Goal: Task Accomplishment & Management: Use online tool/utility

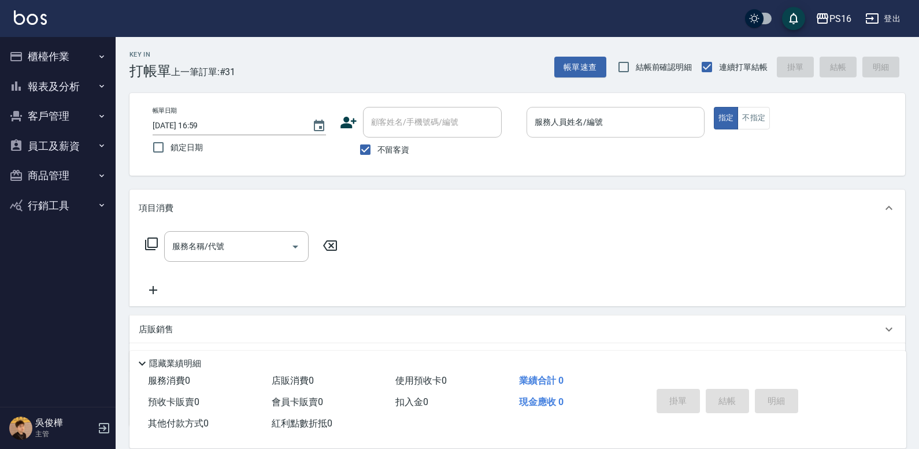
click at [649, 112] on input "服務人員姓名/編號" at bounding box center [616, 122] width 168 height 20
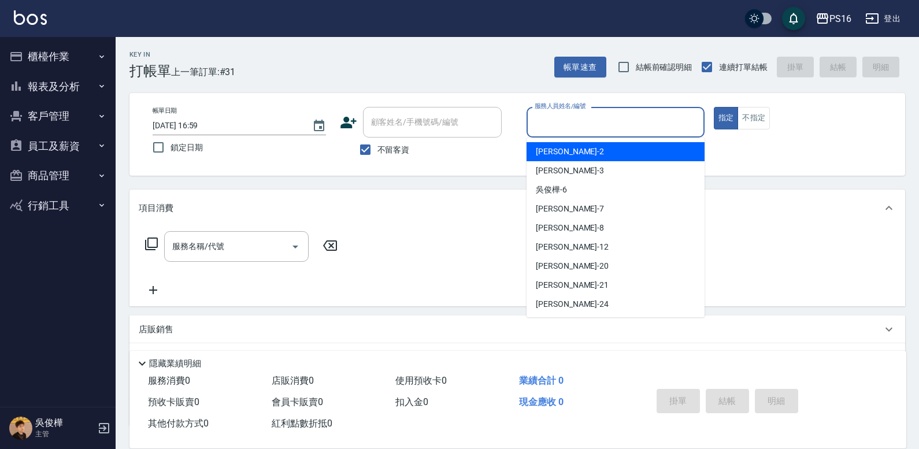
type input "2"
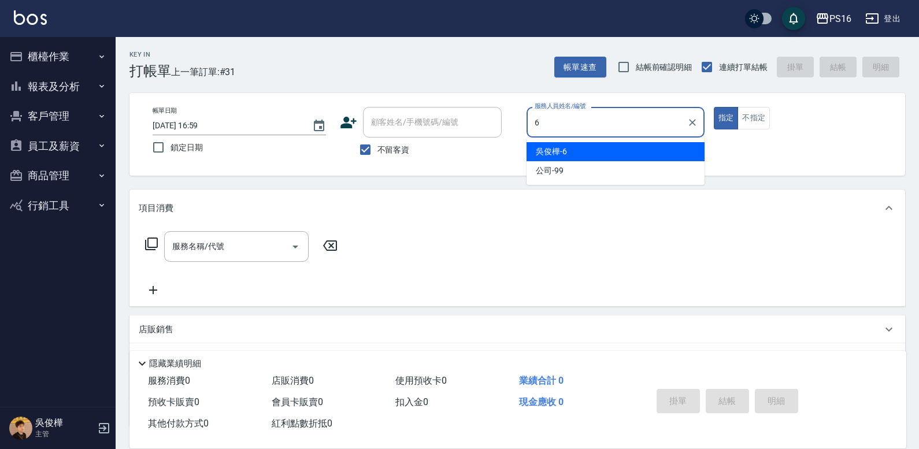
type input "[PERSON_NAME]-6"
type button "true"
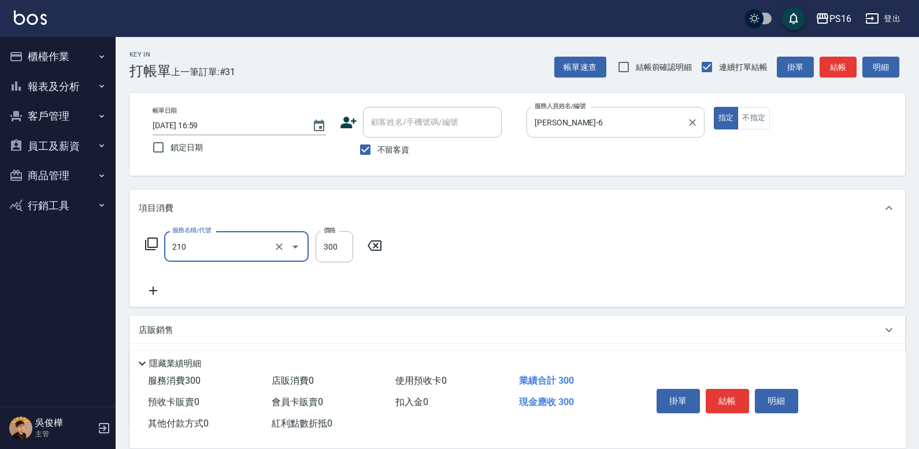
type input "歐娜洗髮精(210)"
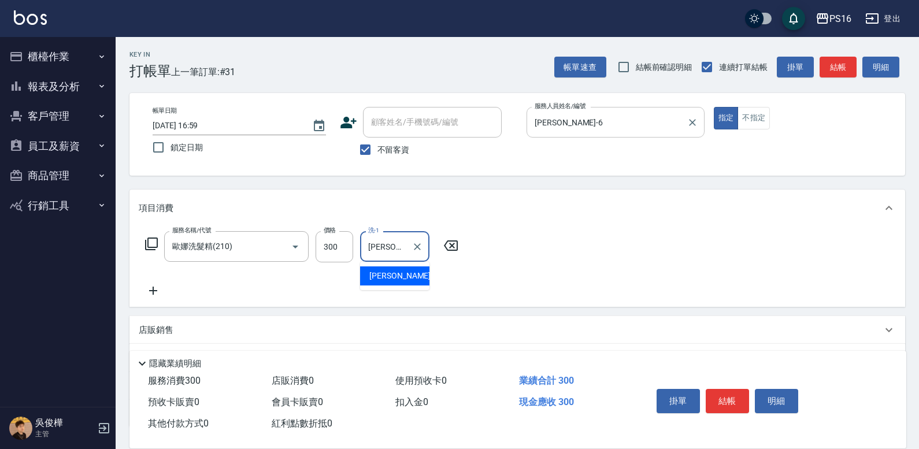
type input "[PERSON_NAME]-28"
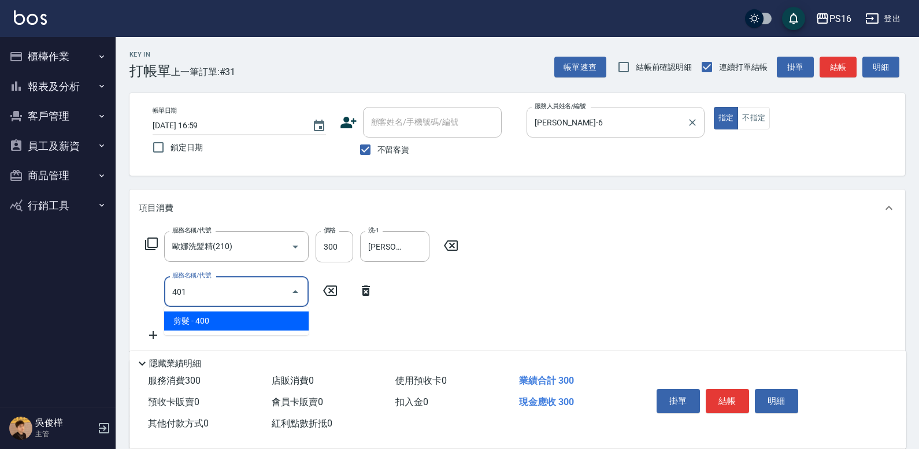
type input "剪髮(401)"
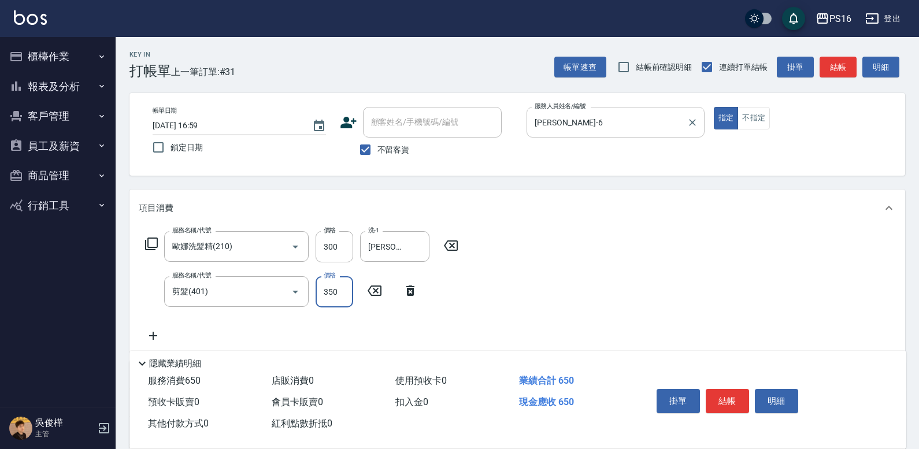
type input "350"
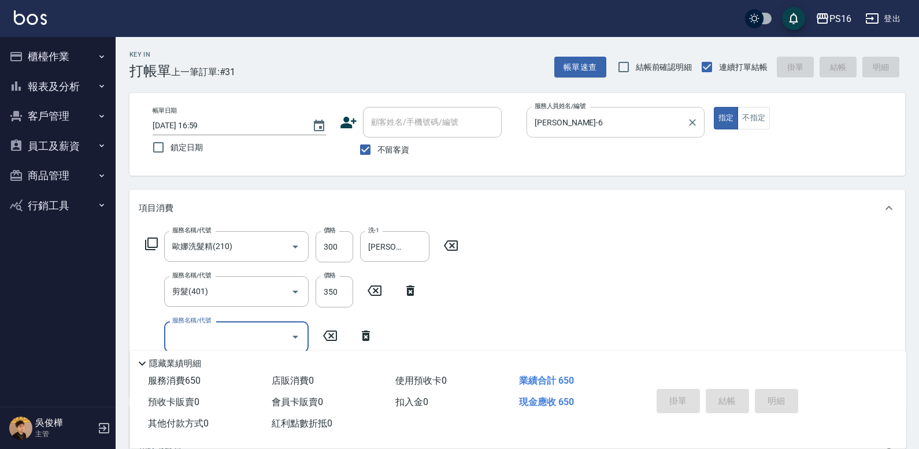
type input "[DATE] 19:44"
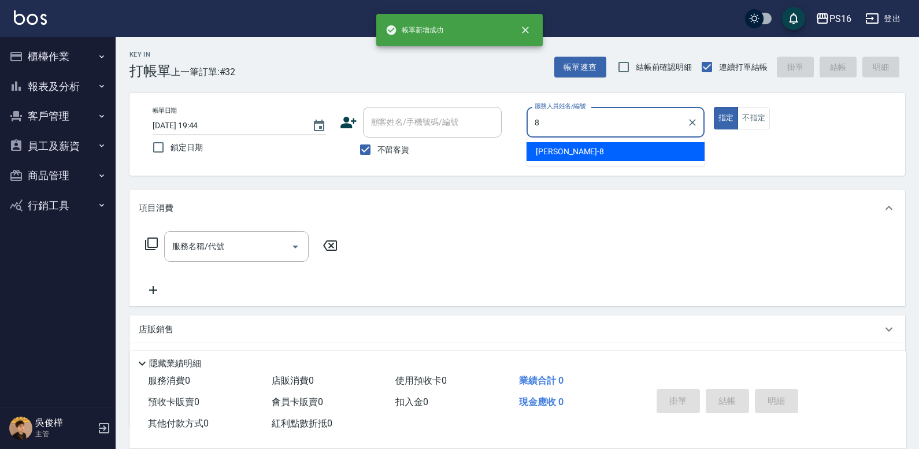
type input "[PERSON_NAME]-8"
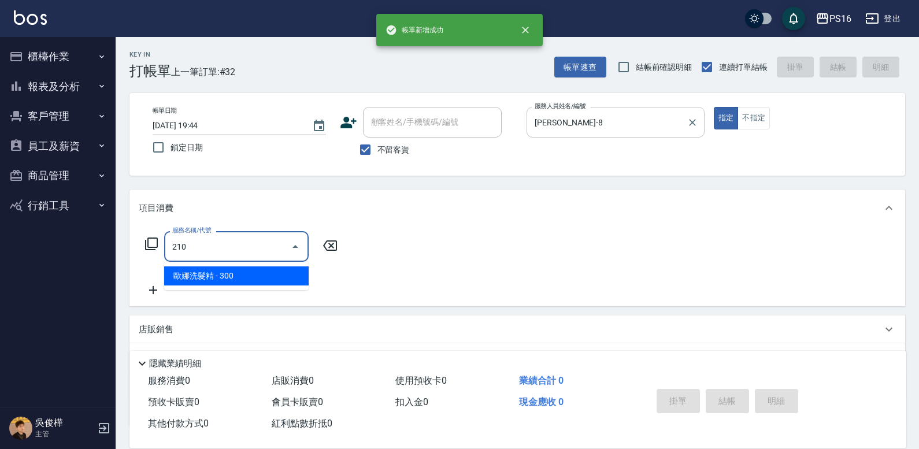
type input "歐娜洗髮精(210)"
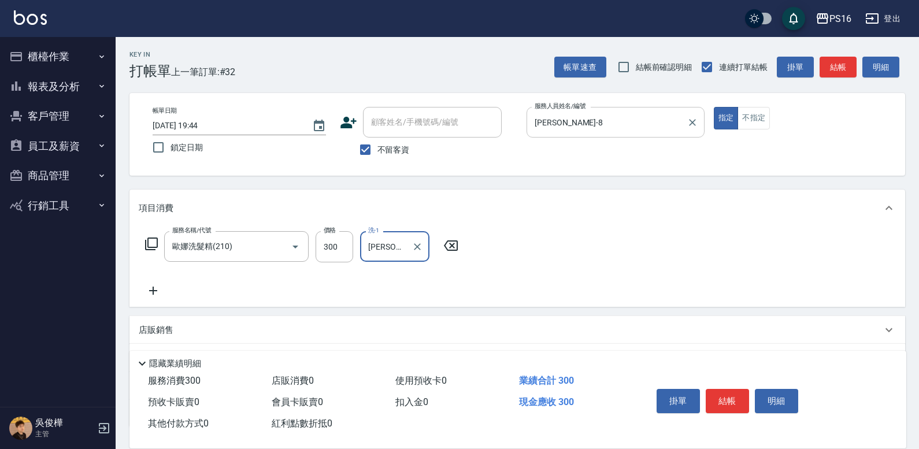
type input "[PERSON_NAME]-24"
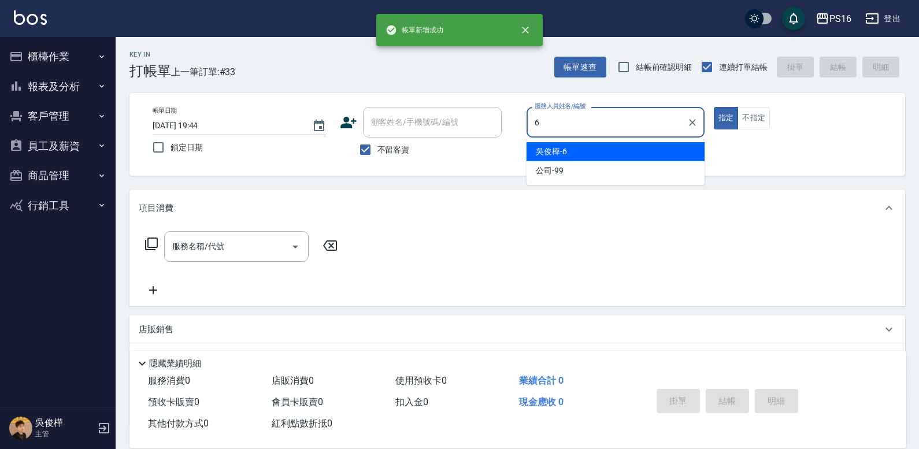
type input "[PERSON_NAME]-6"
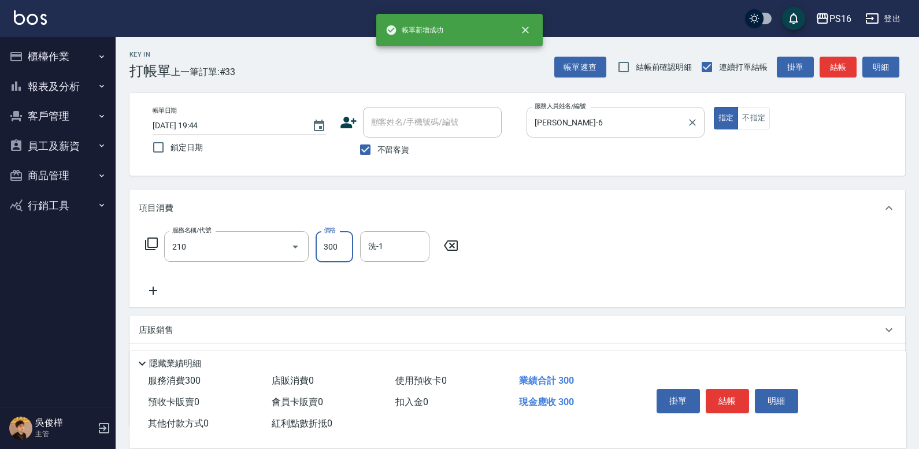
type input "歐娜洗髮精(210)"
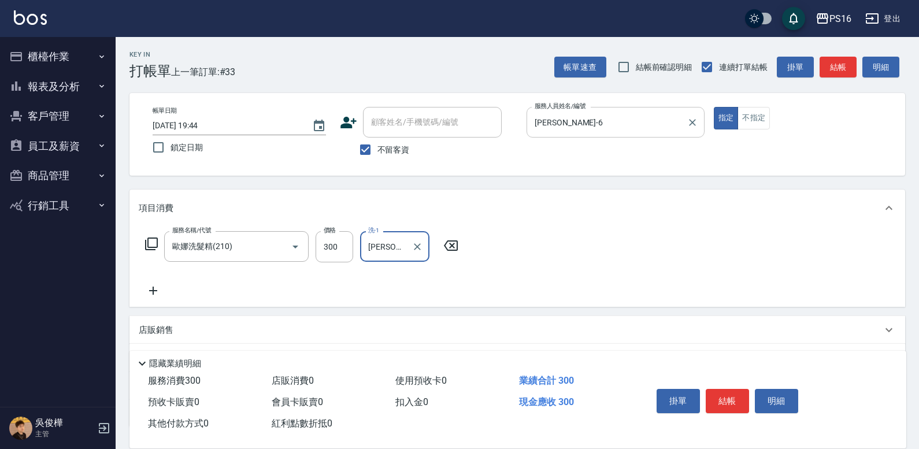
type input "[PERSON_NAME]-21"
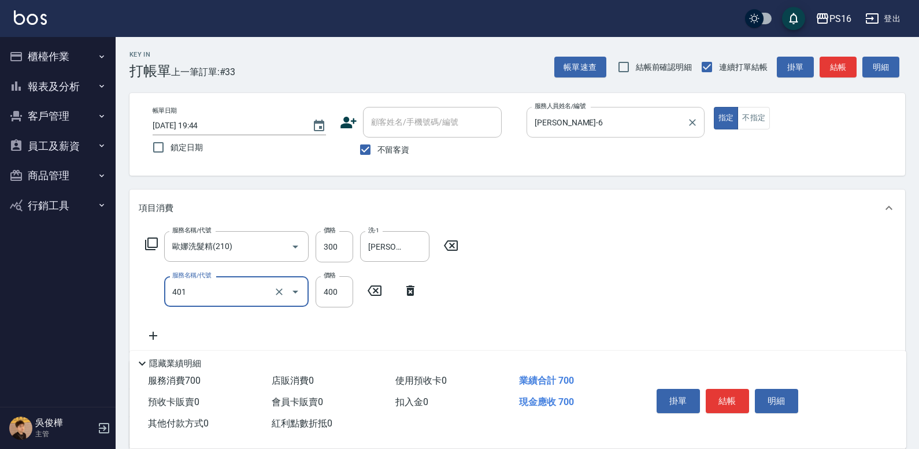
type input "剪髮(401)"
type input "300"
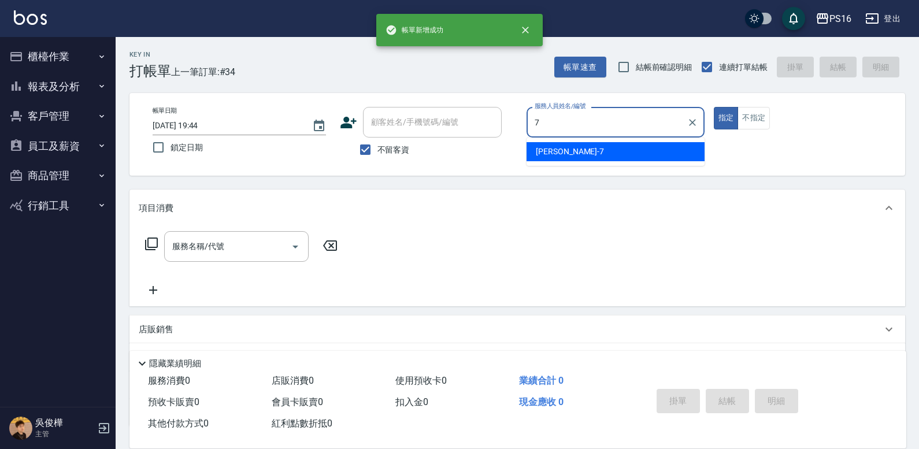
type input "[PERSON_NAME]-7"
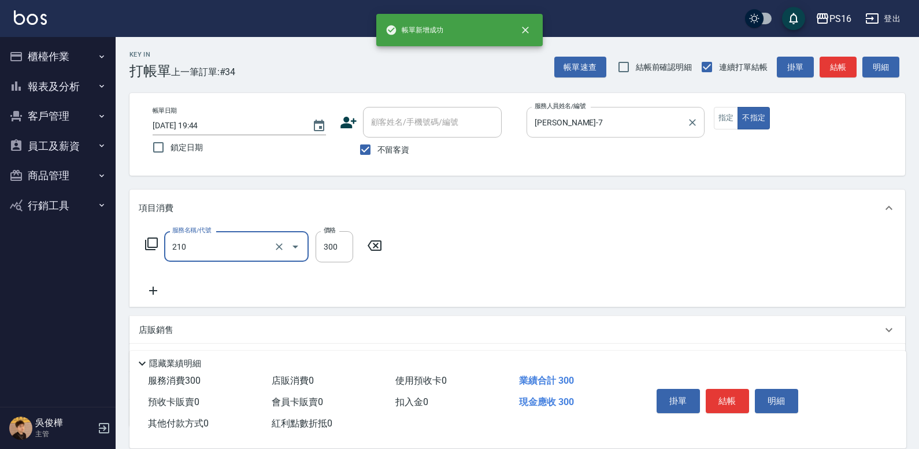
type input "歐娜洗髮精(210)"
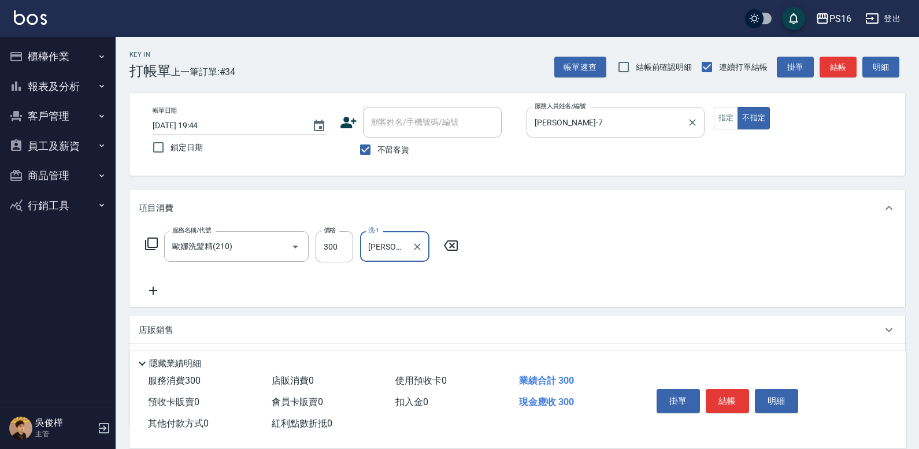
type input "[PERSON_NAME]-20"
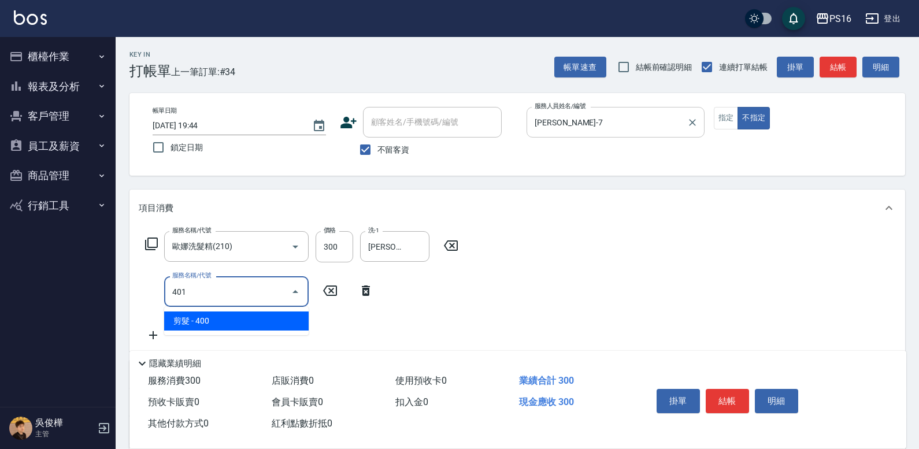
type input "剪髮(401)"
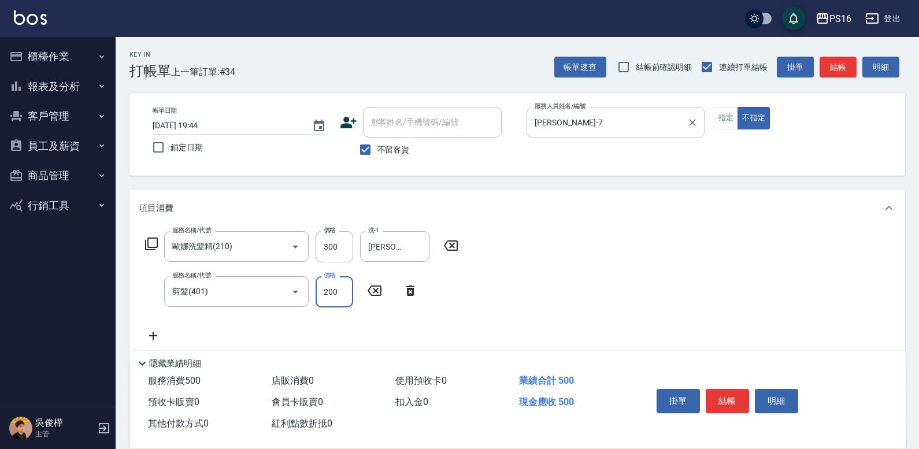
type input "200"
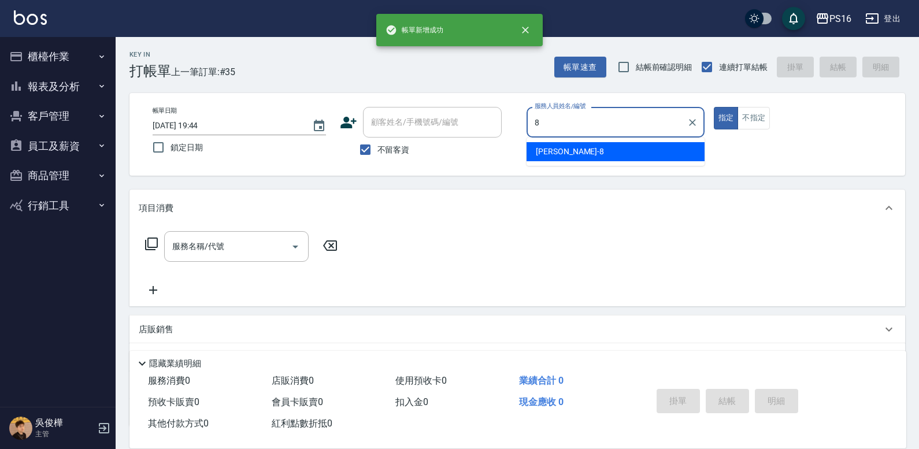
type input "[PERSON_NAME]-8"
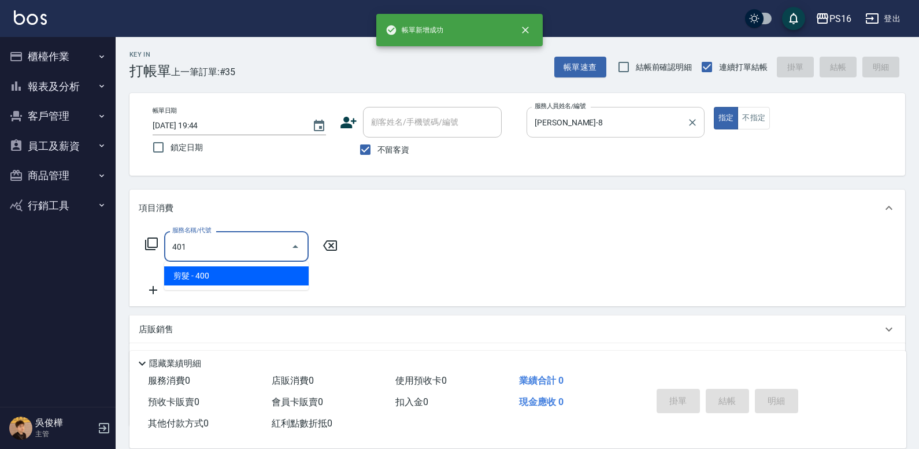
type input "剪髮(401)"
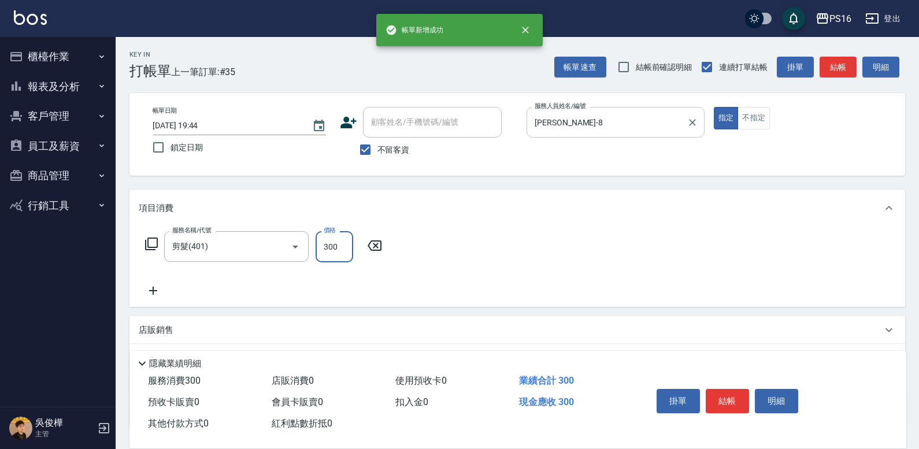
type input "300"
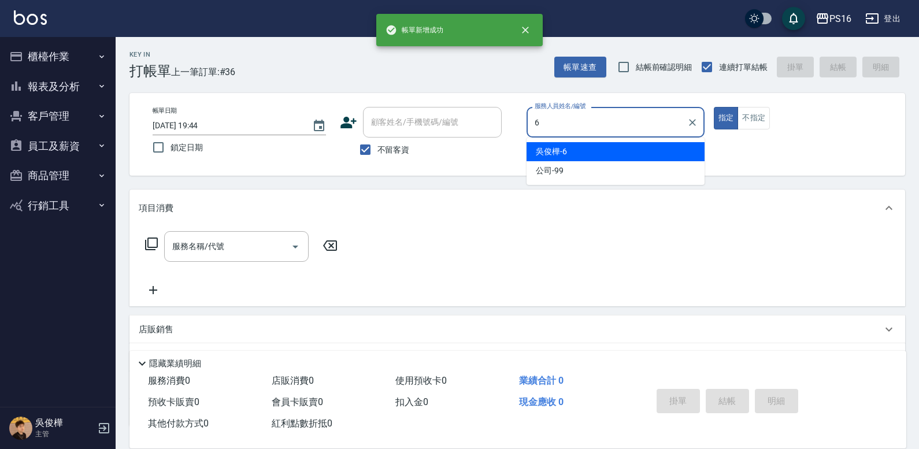
type input "[PERSON_NAME]-6"
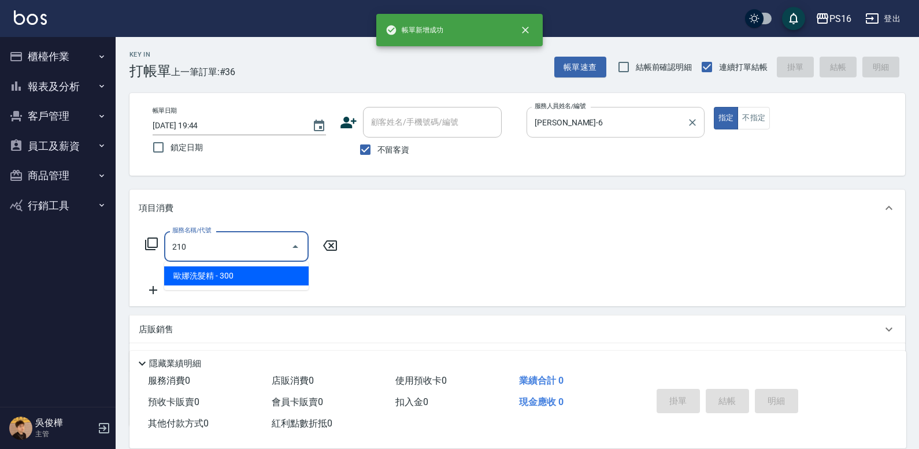
type input "歐娜洗髮精(210)"
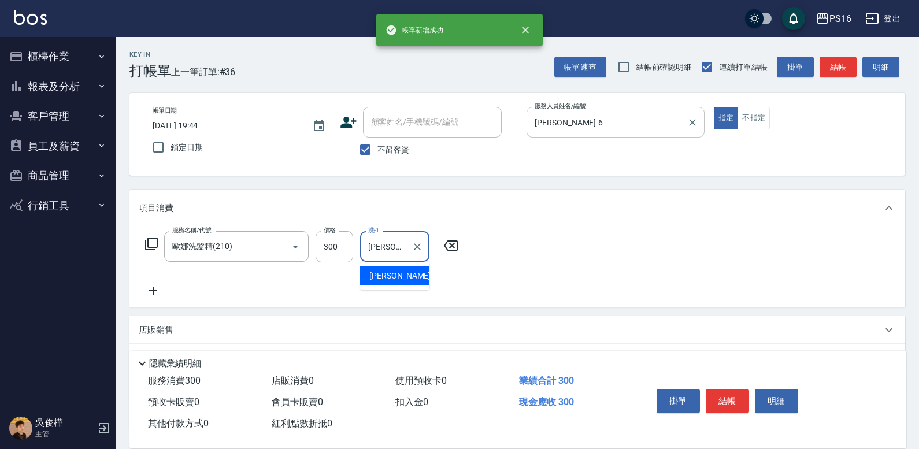
type input "[PERSON_NAME]-21"
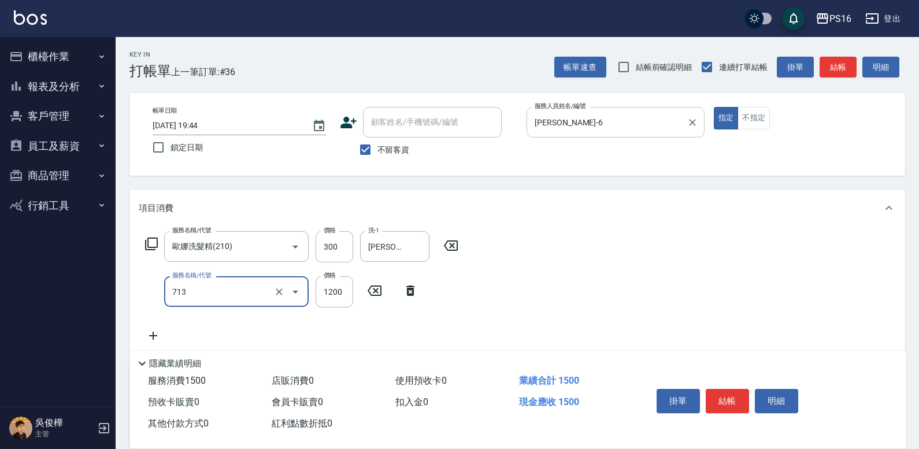
type input "水樣結構式1200(713)"
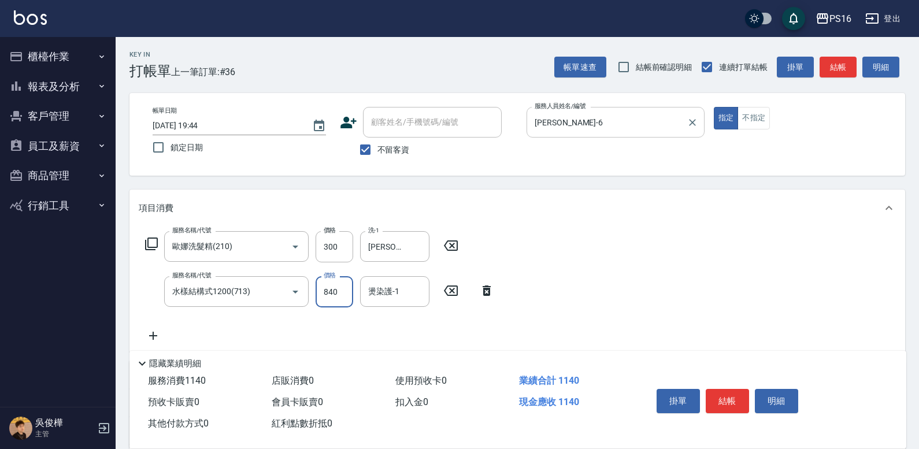
type input "840"
type input "[PERSON_NAME]-21"
type input "[PERSON_NAME]-6"
type input "分"
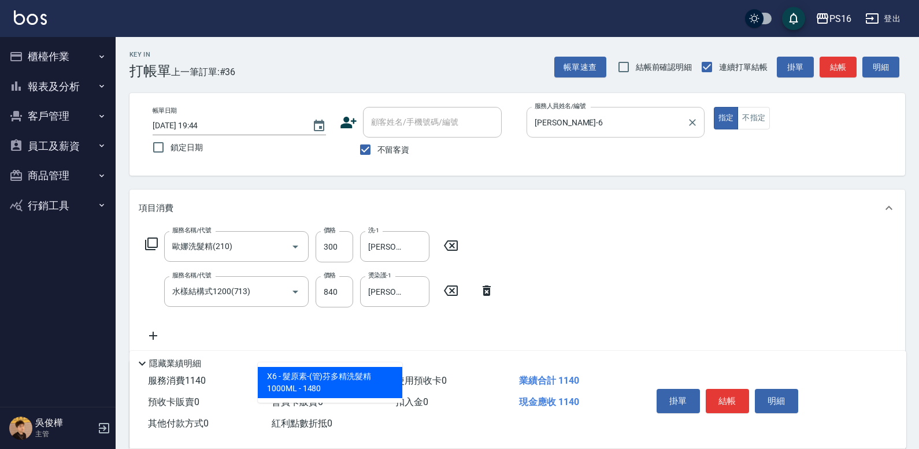
type input "髮原素-(管)芬多精洗髮精1000ML"
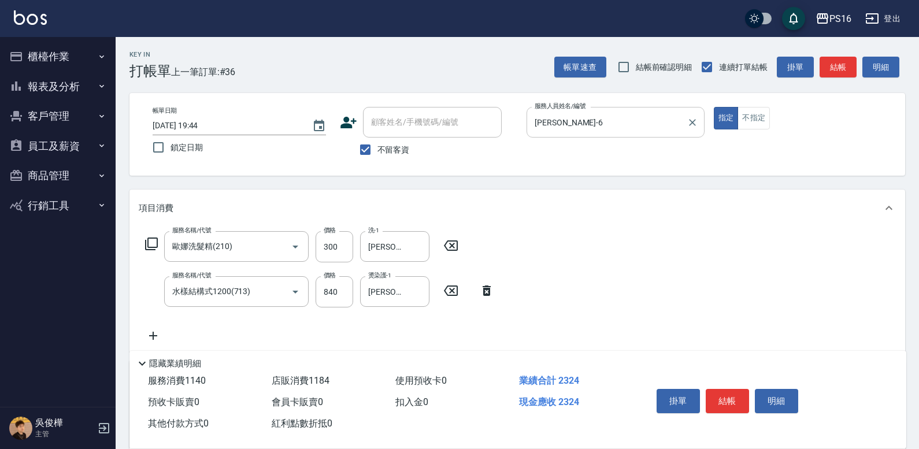
type input "1184"
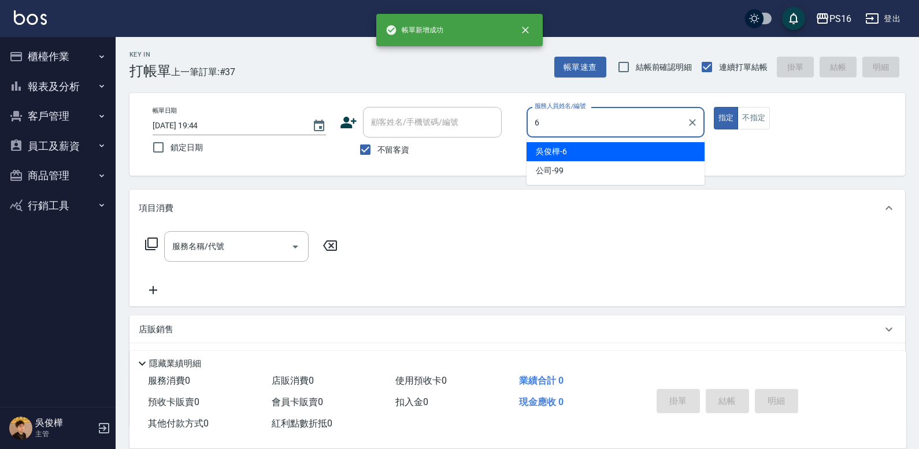
type input "[PERSON_NAME]-6"
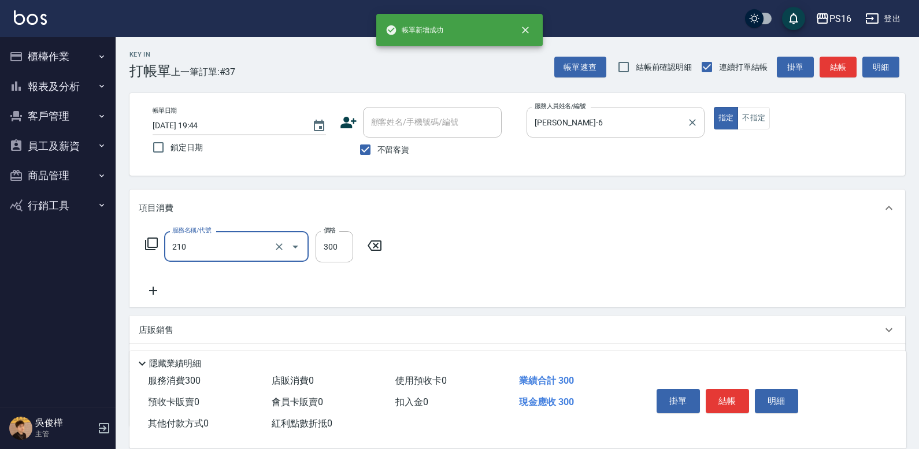
type input "歐娜洗髮精(210)"
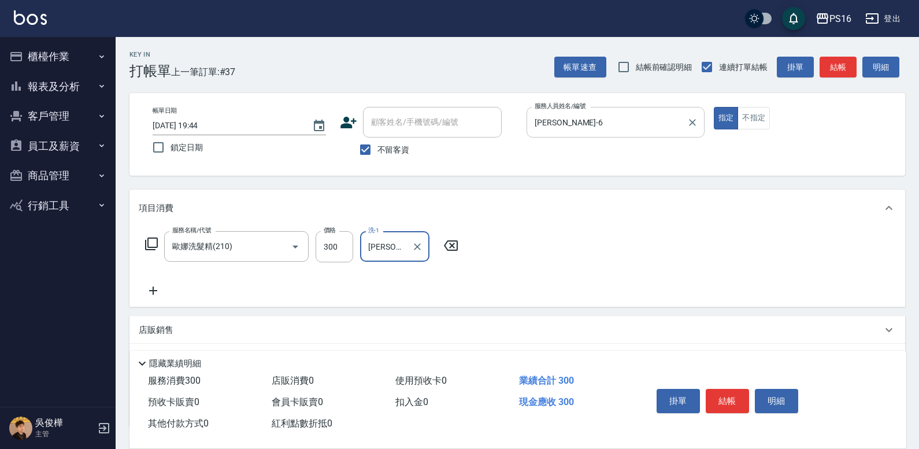
type input "[PERSON_NAME]-20"
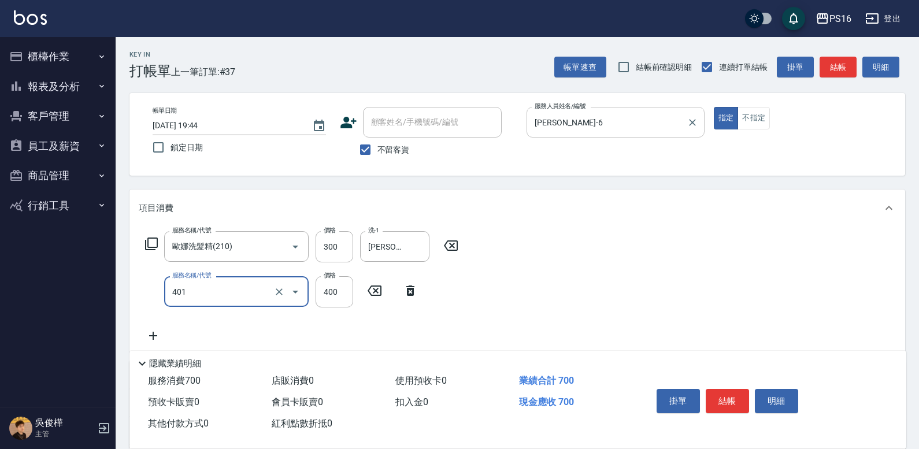
type input "剪髮(401)"
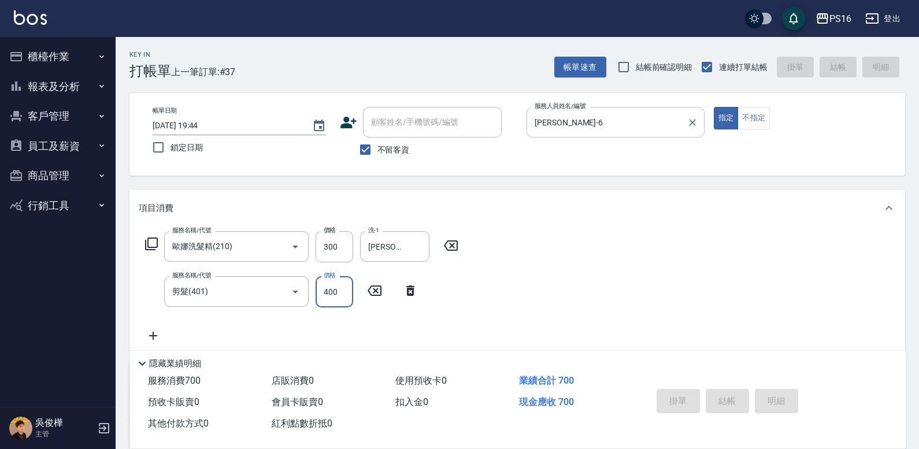
type input "[DATE] 19:45"
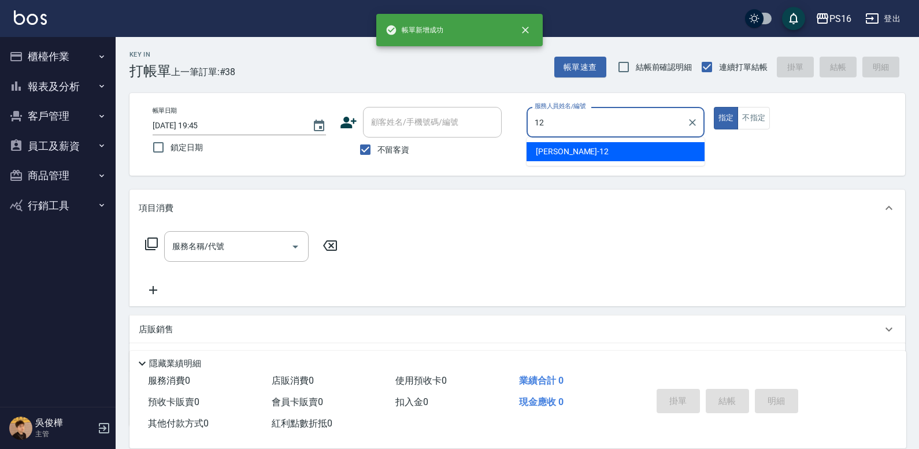
type input "[PERSON_NAME]-12"
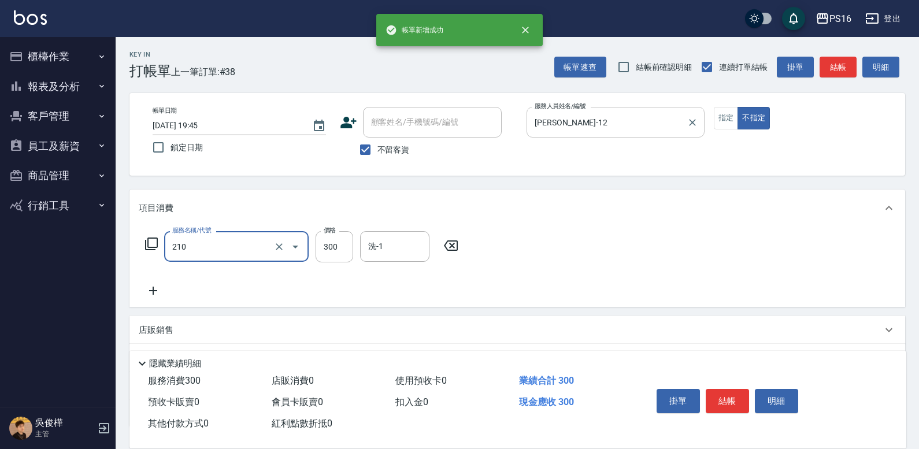
type input "歐娜洗髮精(210)"
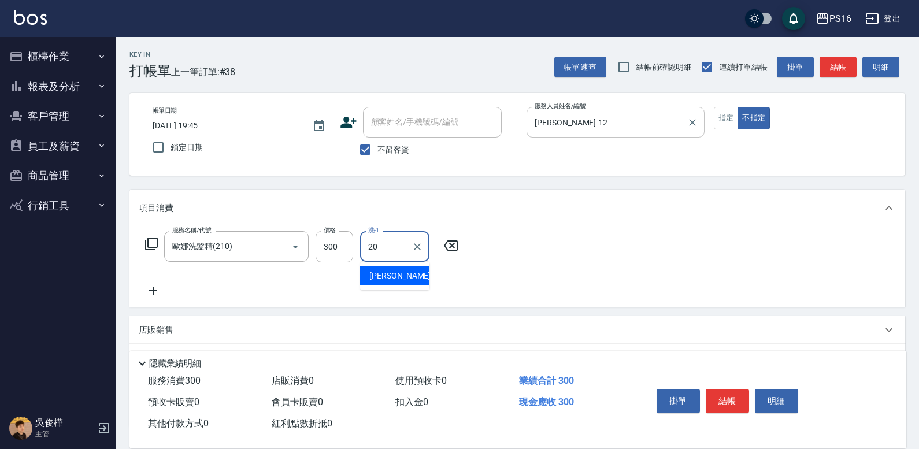
type input "[PERSON_NAME]-20"
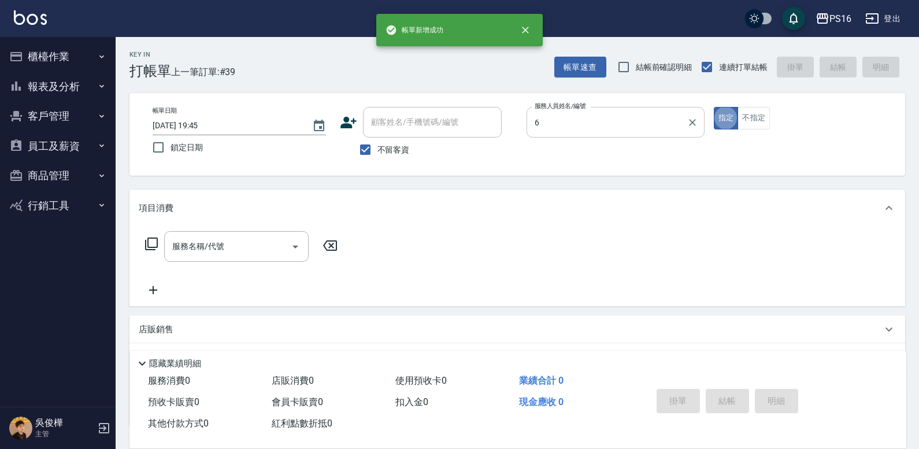
type input "[PERSON_NAME]-6"
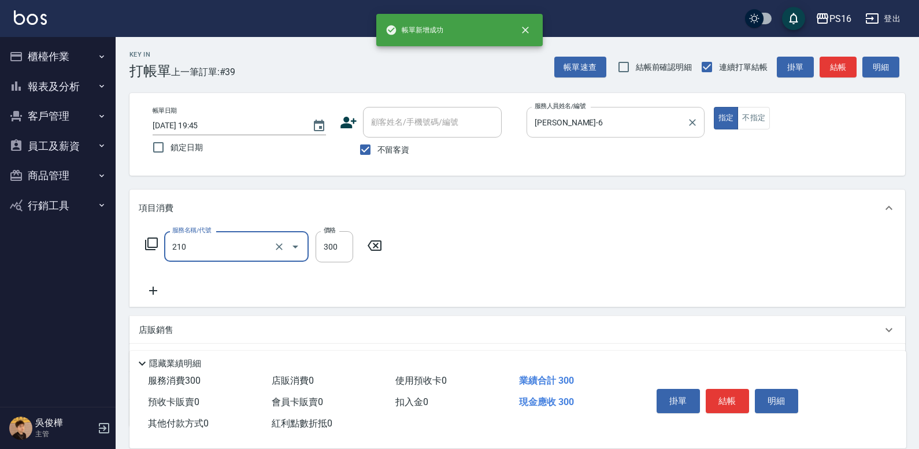
type input "歐娜洗髮精(210)"
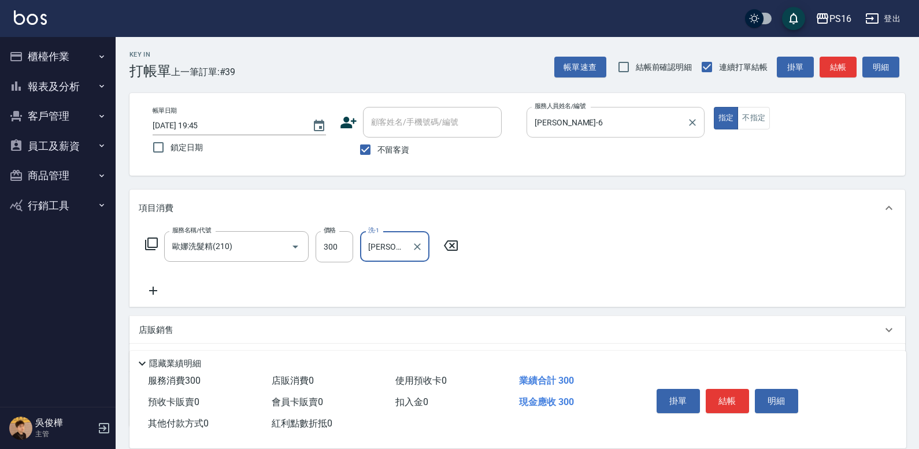
type input "[PERSON_NAME]-24"
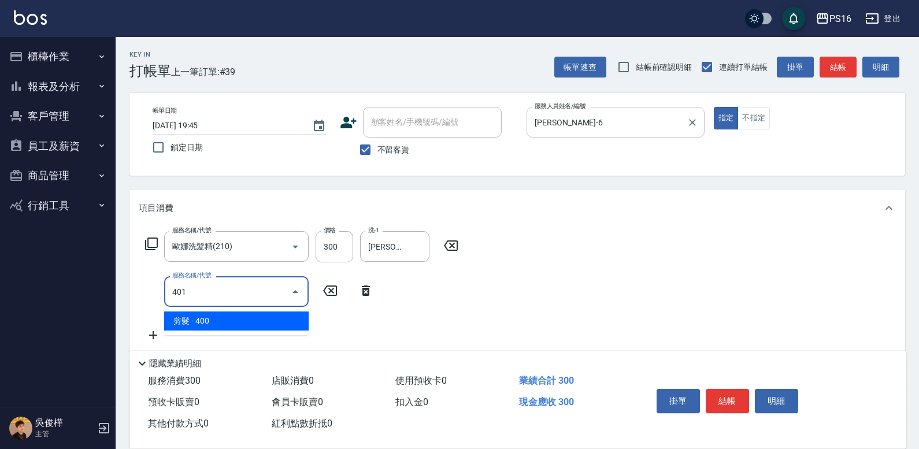
type input "剪髮(401)"
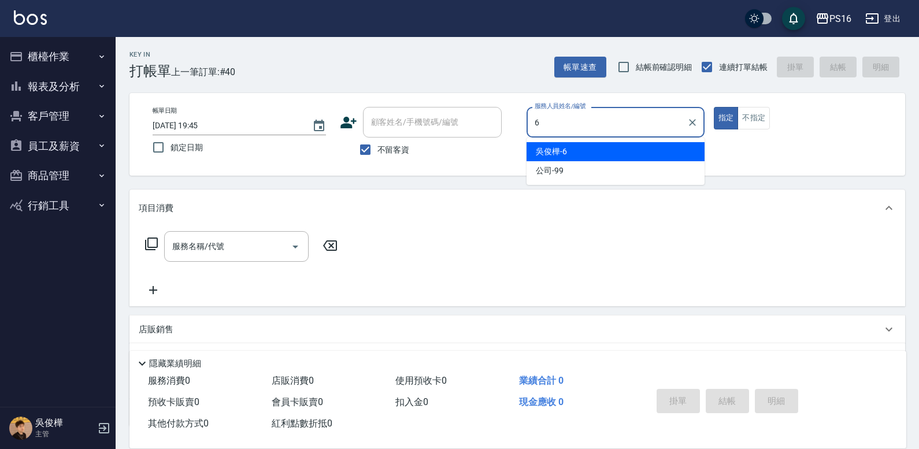
type input "[PERSON_NAME]-6"
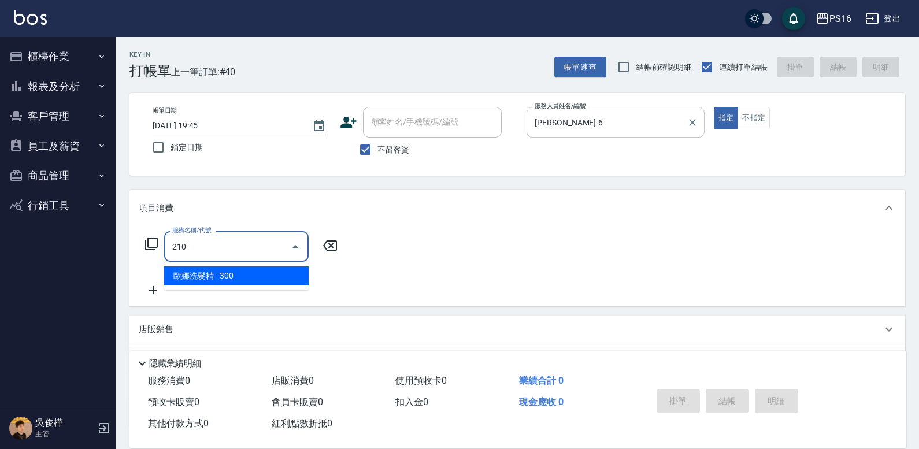
type input "歐娜洗髮精(210)"
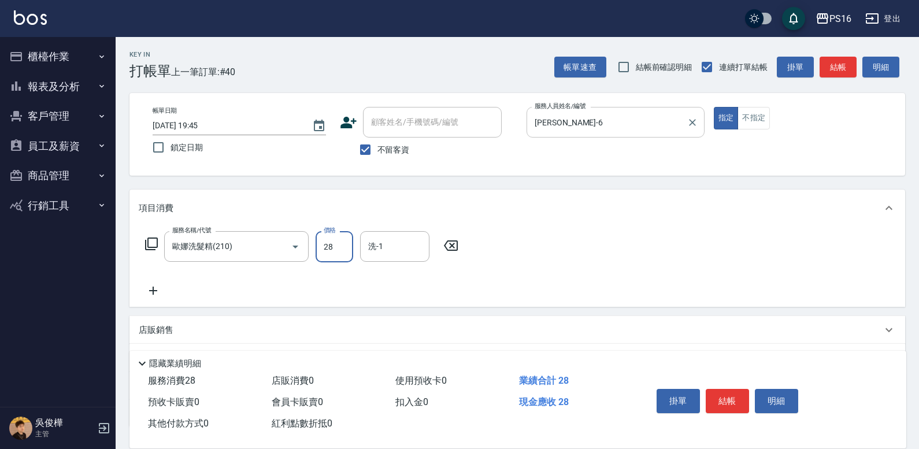
type input "28"
type input "[PERSON_NAME]-28"
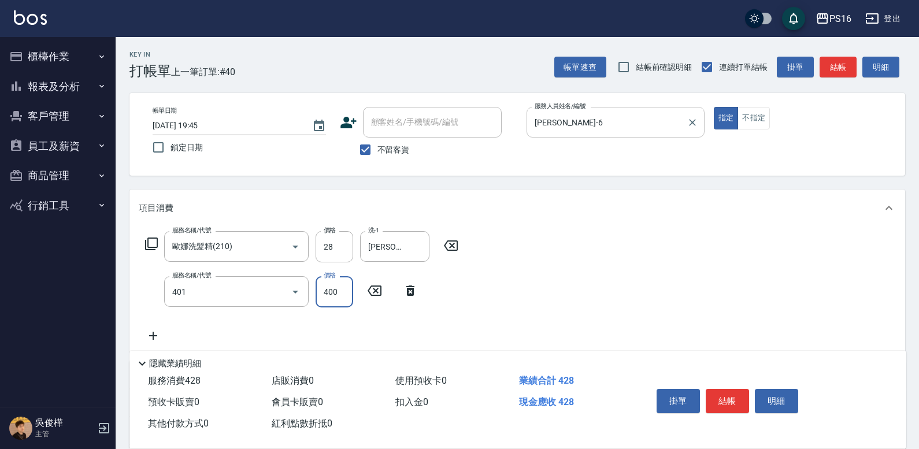
type input "剪髮(401)"
type input "100"
click at [337, 236] on input "28" at bounding box center [335, 246] width 38 height 31
click at [321, 241] on input "28" at bounding box center [335, 246] width 38 height 31
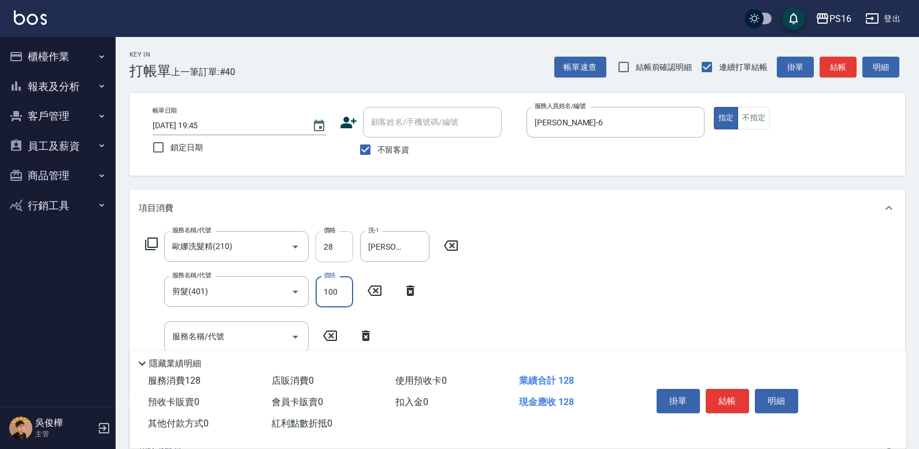
click at [322, 241] on input "28" at bounding box center [335, 246] width 38 height 31
drag, startPoint x: 322, startPoint y: 241, endPoint x: 328, endPoint y: 243, distance: 6.6
click at [328, 243] on input "28" at bounding box center [335, 246] width 38 height 31
type input "300"
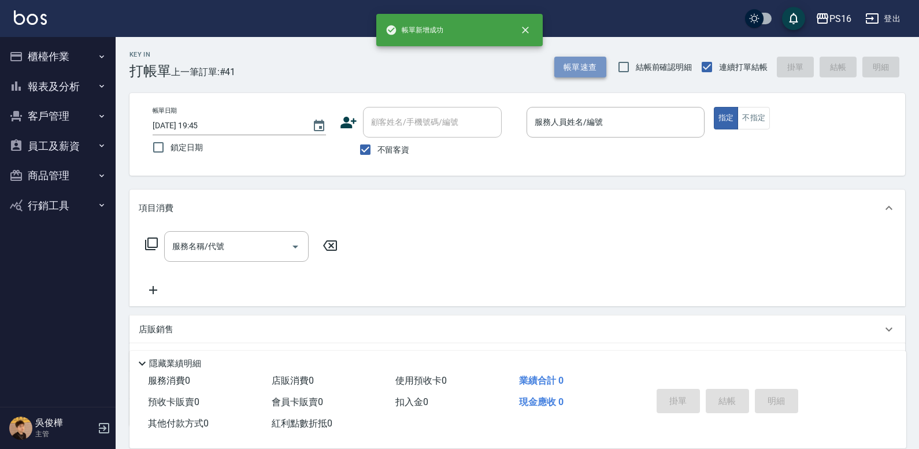
click at [597, 58] on button "帳單速查" at bounding box center [581, 67] width 52 height 21
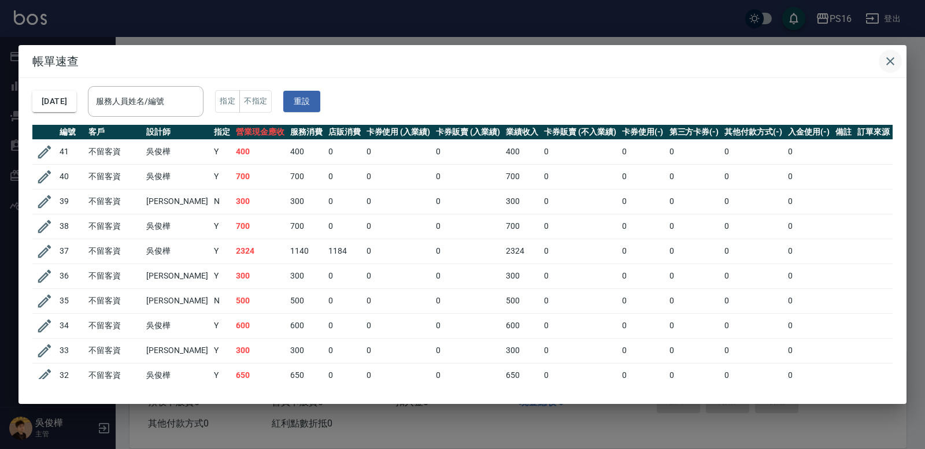
click at [895, 58] on icon "button" at bounding box center [891, 61] width 14 height 14
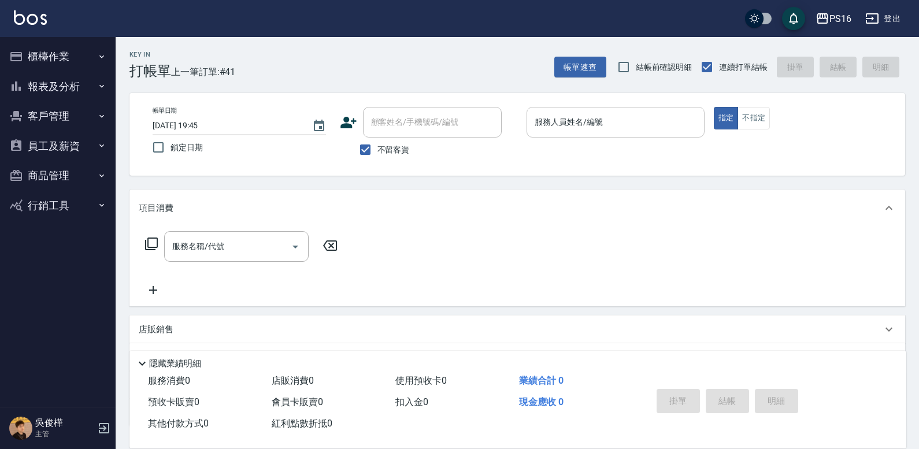
click at [650, 121] on input "服務人員姓名/編號" at bounding box center [616, 122] width 168 height 20
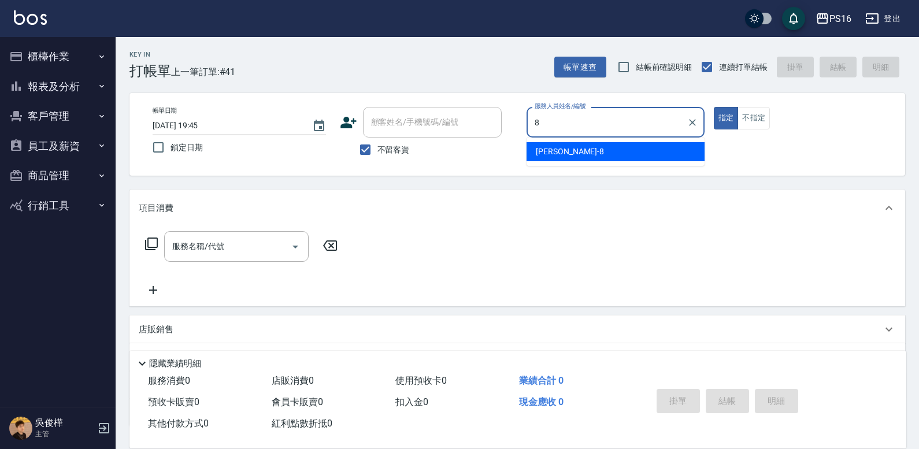
type input "[PERSON_NAME]-8"
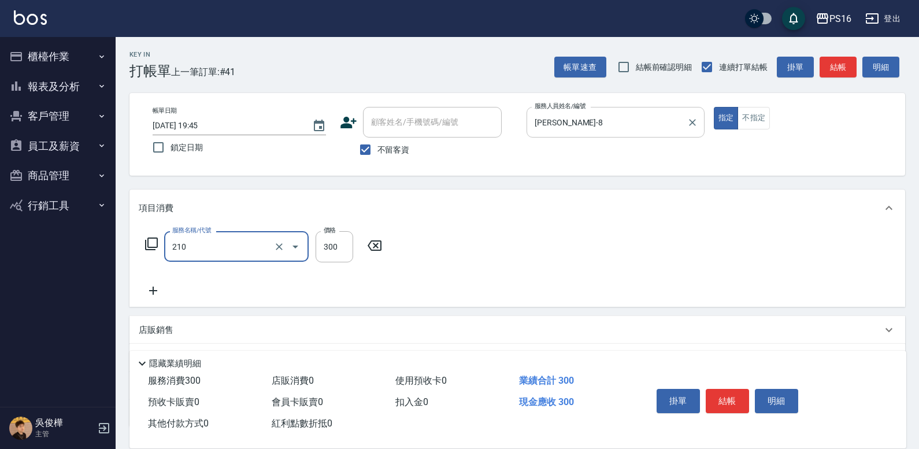
type input "歐娜洗髮精(210)"
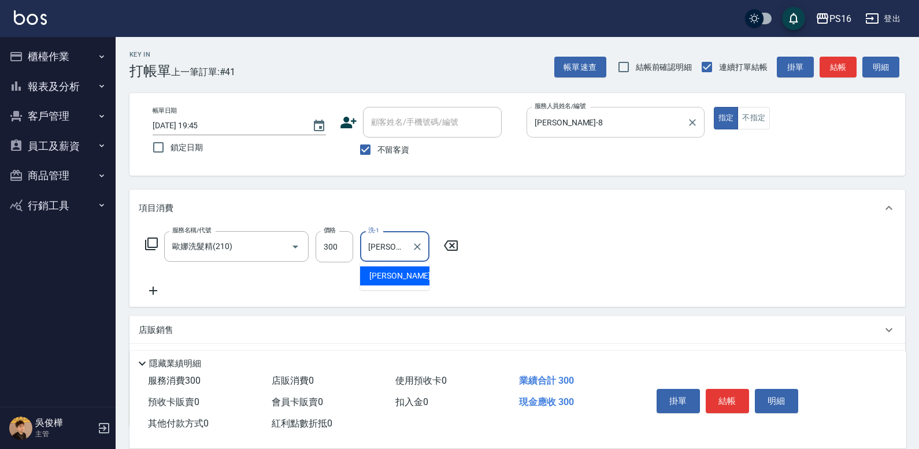
type input "[PERSON_NAME]-21"
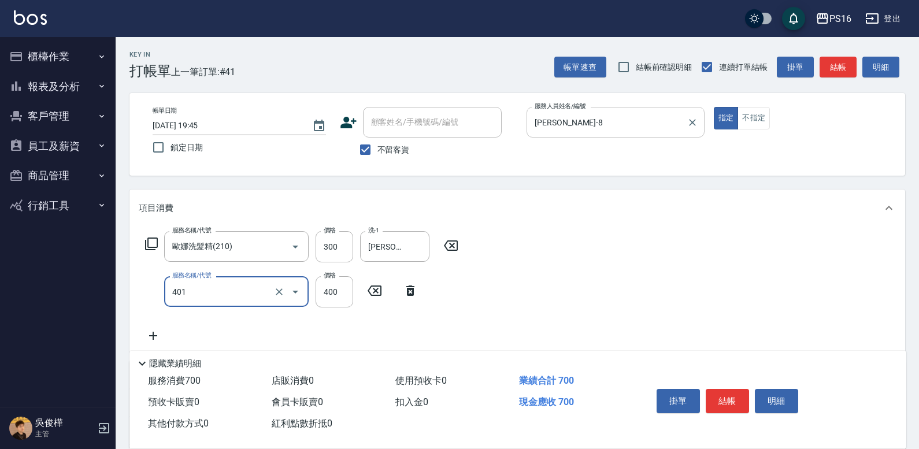
type input "剪髮(401)"
type input "250"
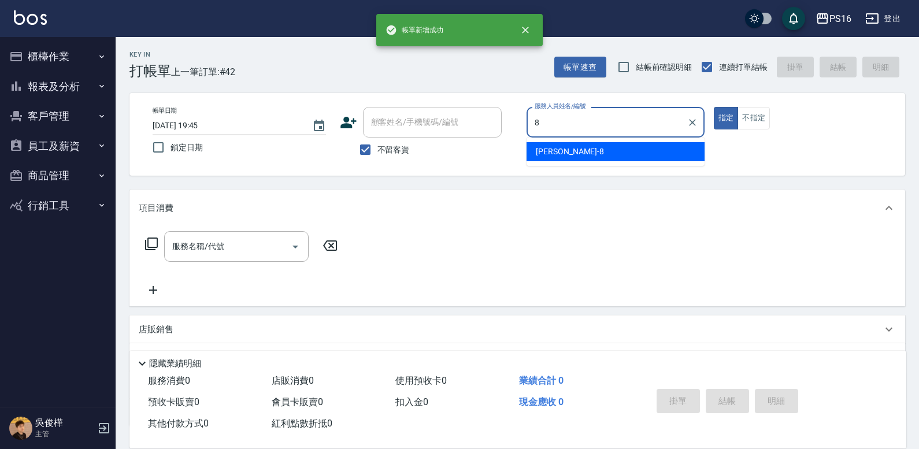
type input "[PERSON_NAME]-8"
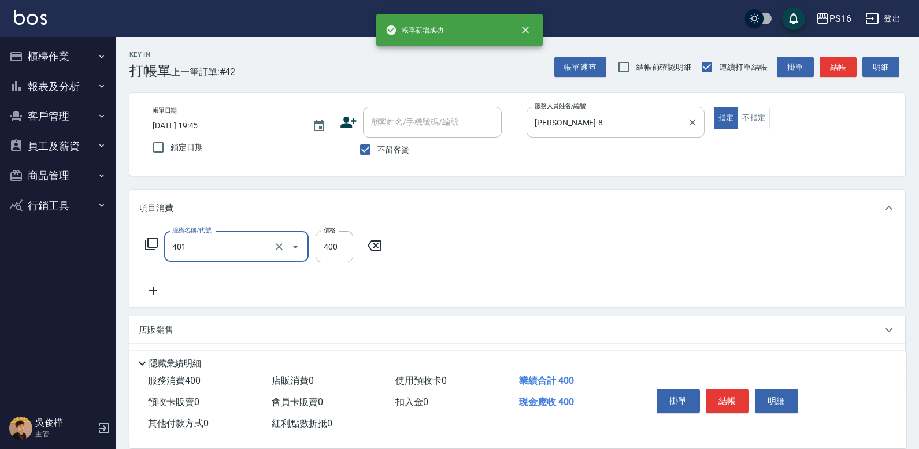
type input "剪髮(401)"
type input "300"
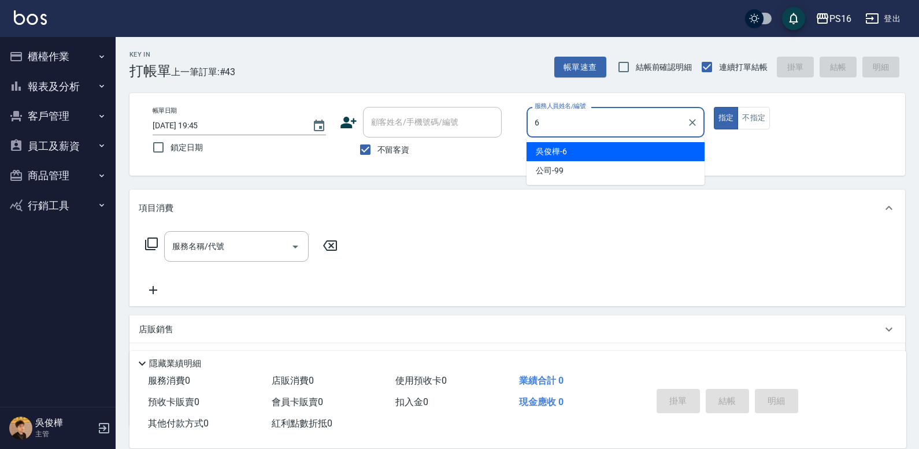
type input "[PERSON_NAME]-6"
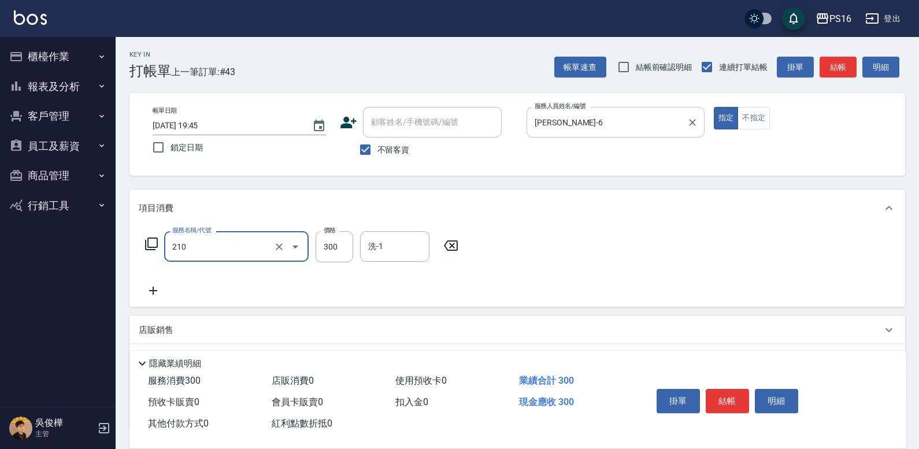
type input "歐娜洗髮精(210)"
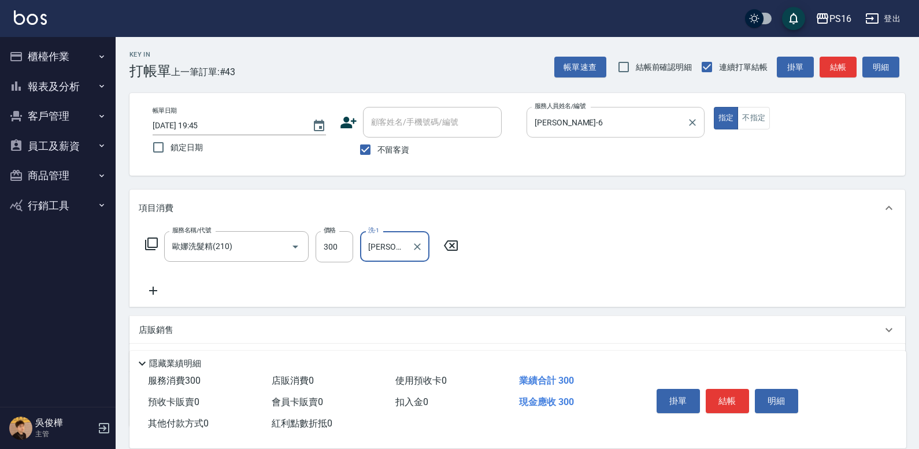
type input "[PERSON_NAME]-20"
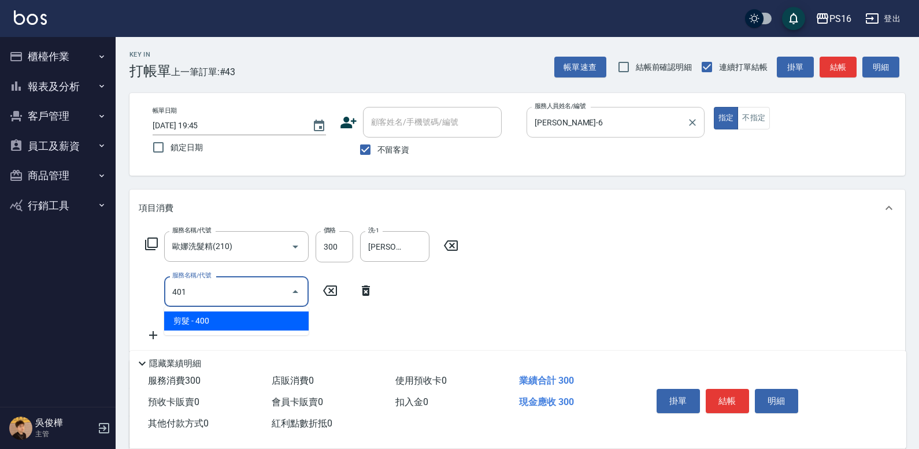
type input "剪髮(401)"
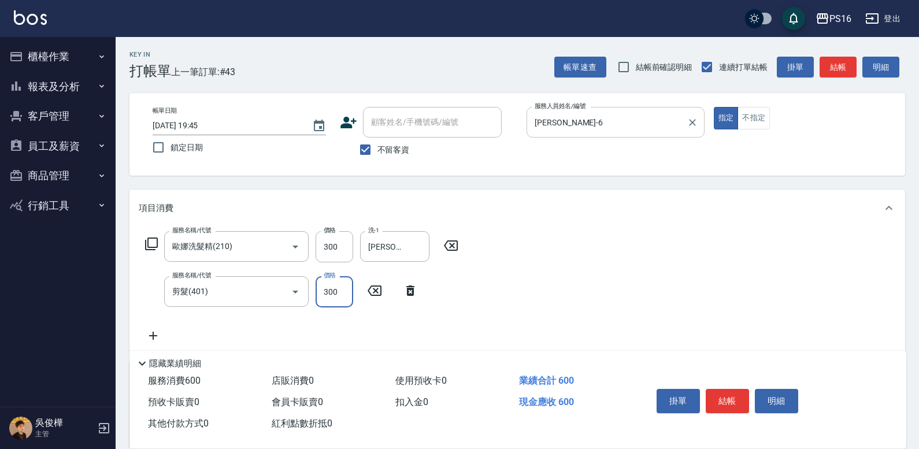
type input "300"
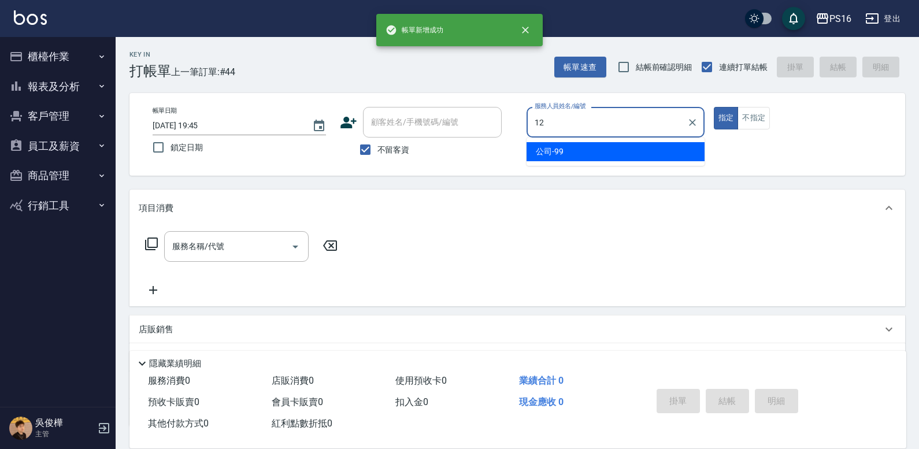
type input "[PERSON_NAME]-12"
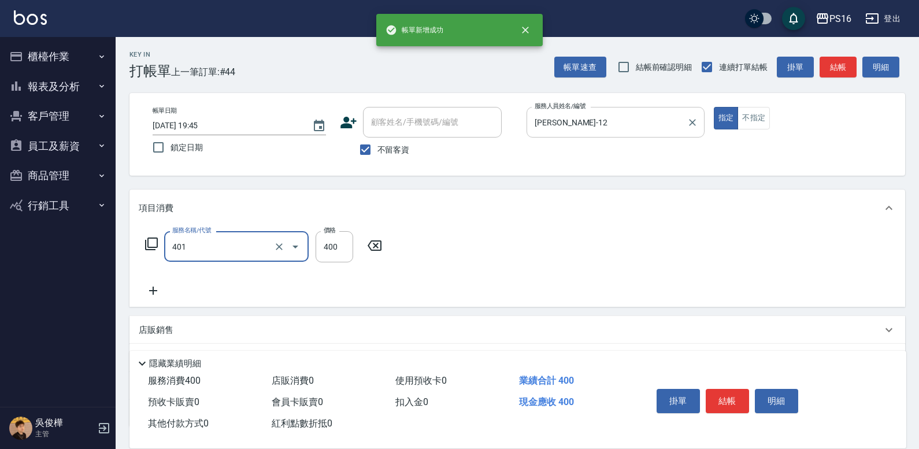
type input "剪髮(401)"
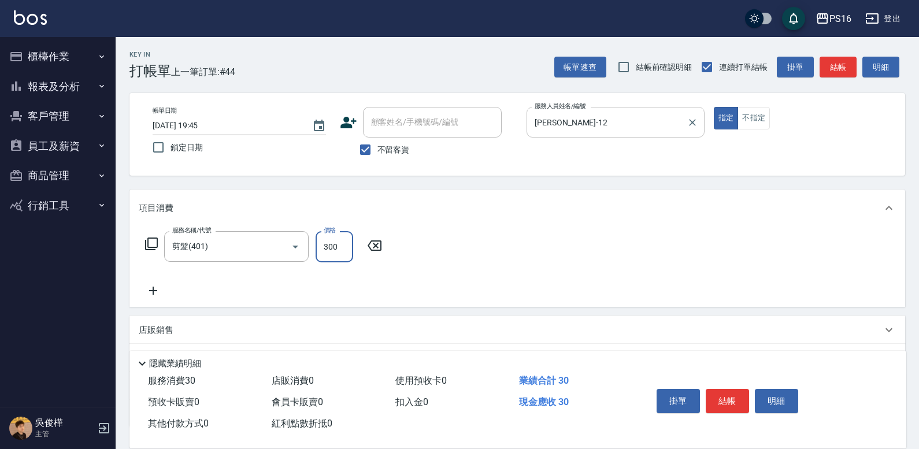
type input "300"
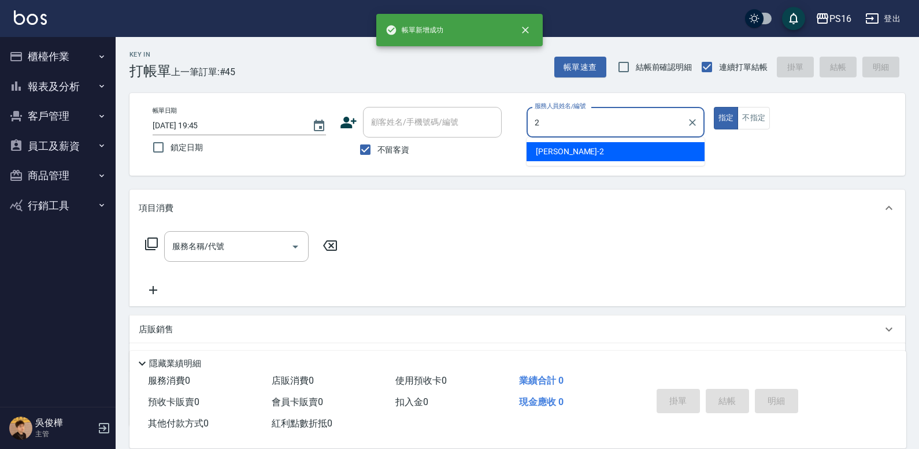
type input "[PERSON_NAME]-2"
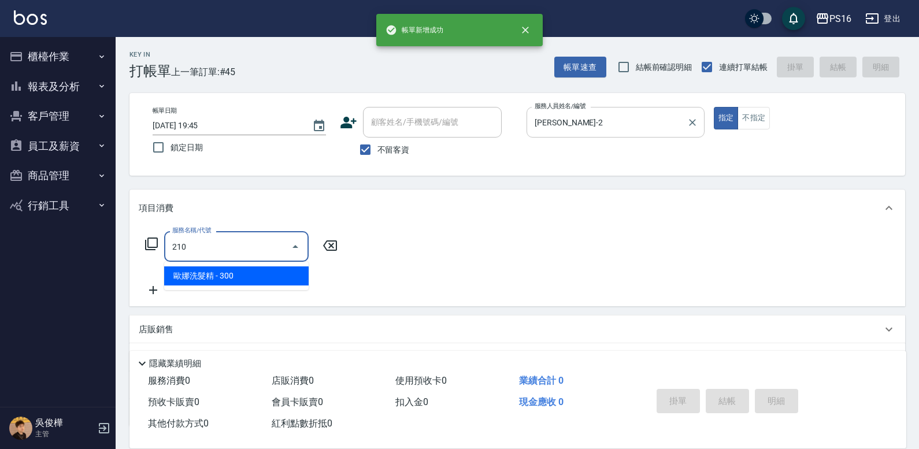
type input "歐娜洗髮精(210)"
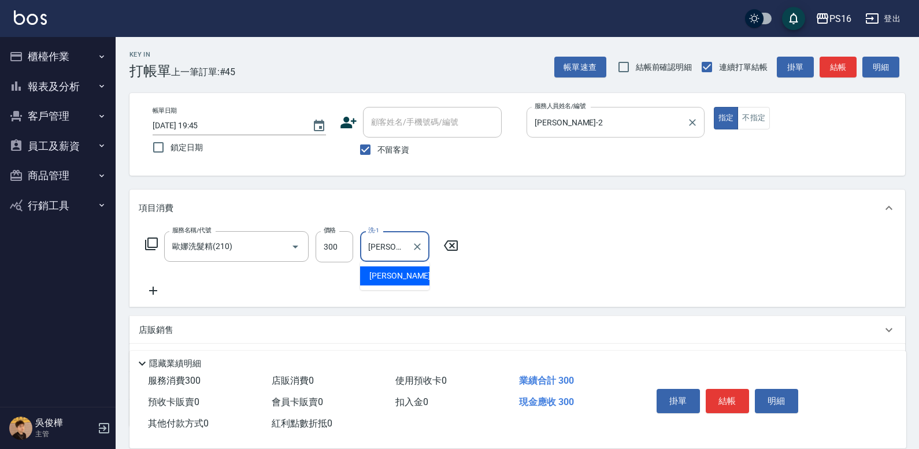
type input "[PERSON_NAME]-21"
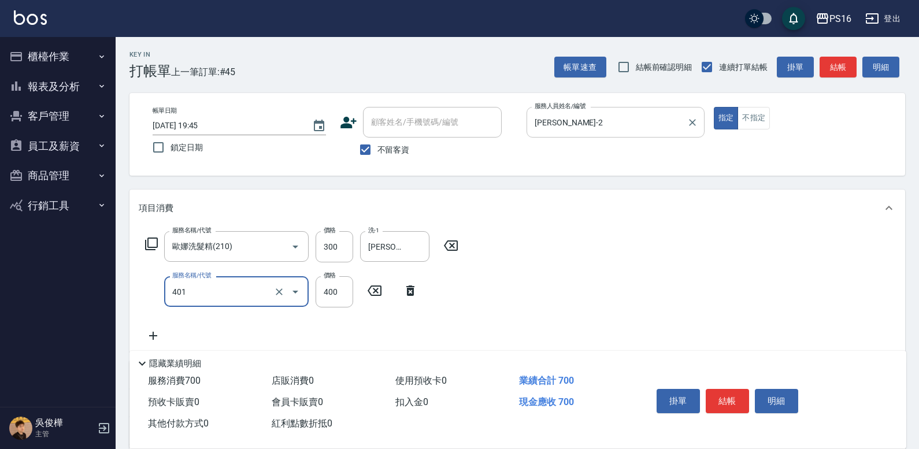
type input "剪髮(401)"
type input "300"
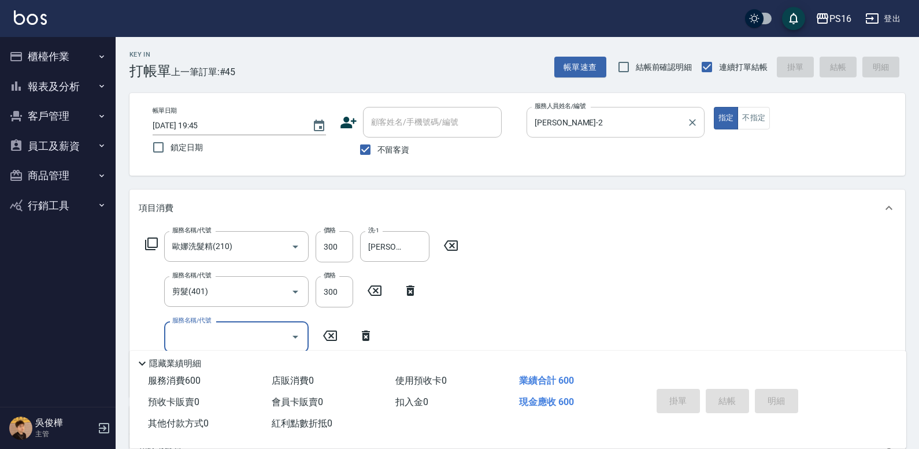
type input "[DATE] 19:46"
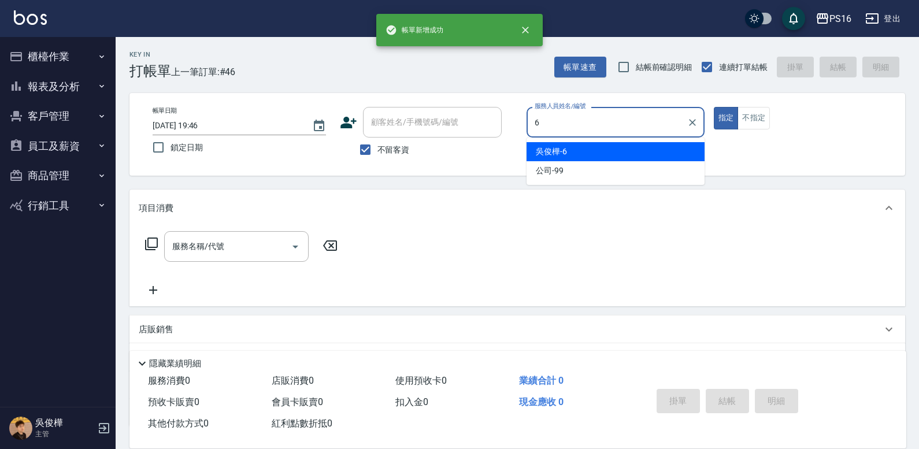
type input "[PERSON_NAME]-6"
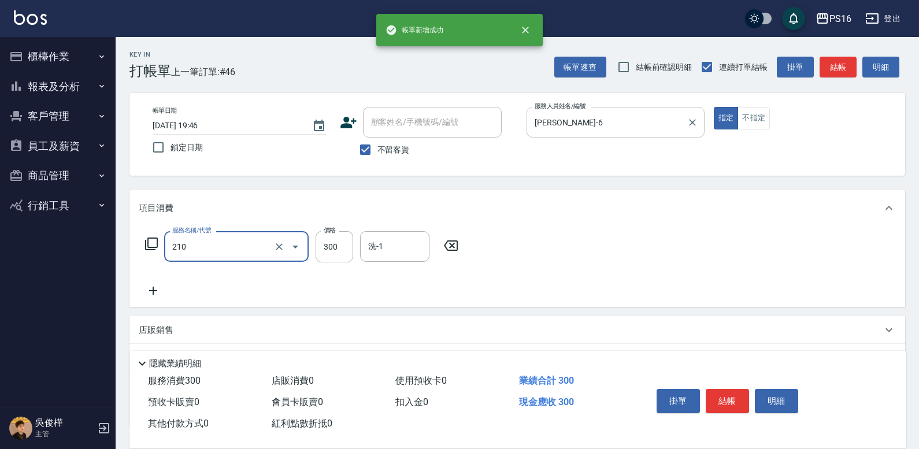
type input "歐娜洗髮精(210)"
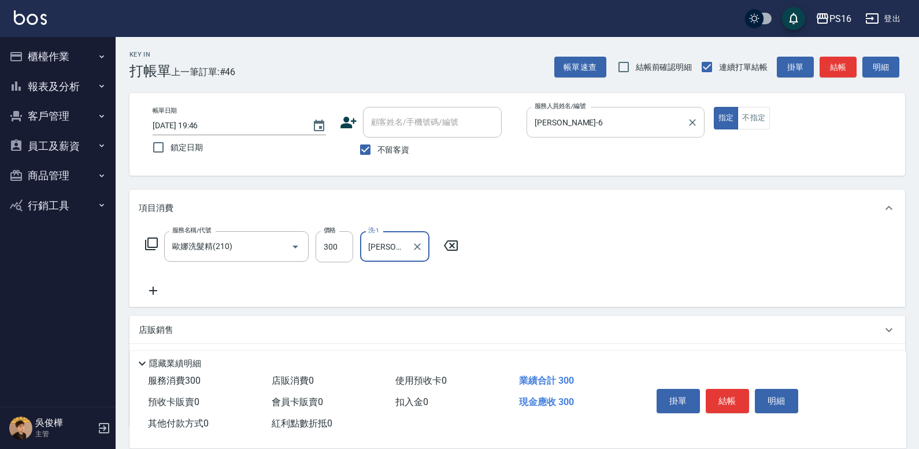
type input "[PERSON_NAME]-28"
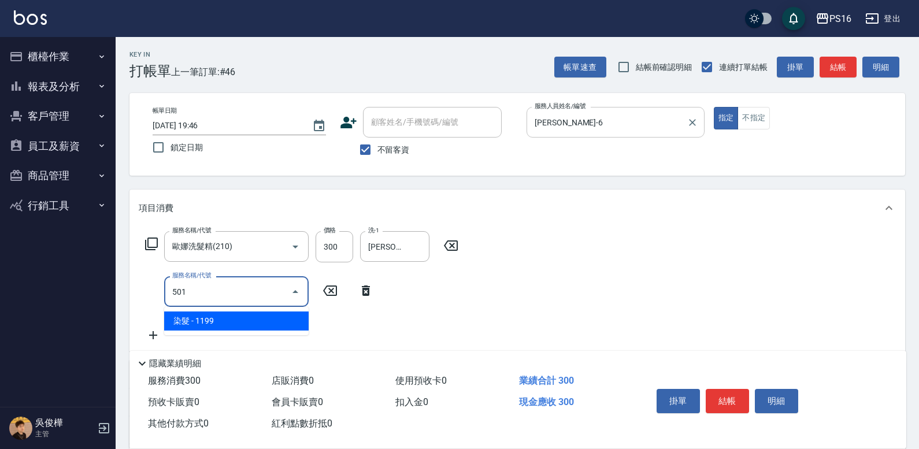
type input "染髮(501)"
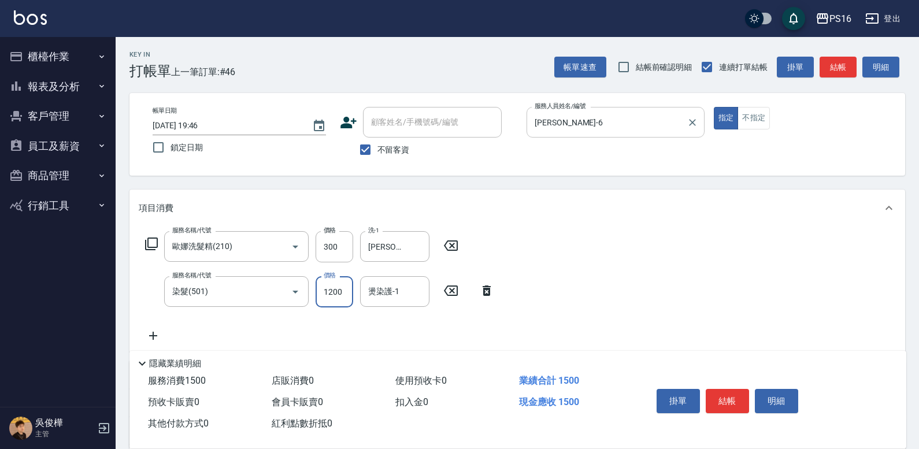
type input "1200"
type input "[PERSON_NAME]-28"
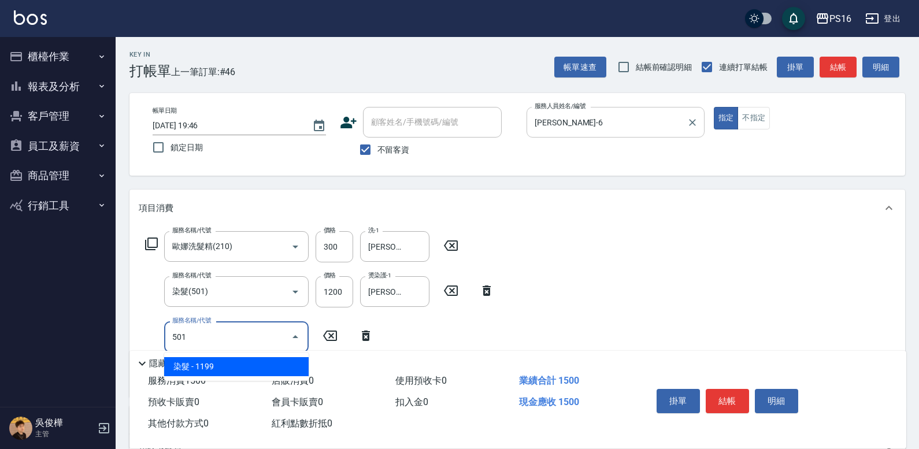
type input "染髮(501)"
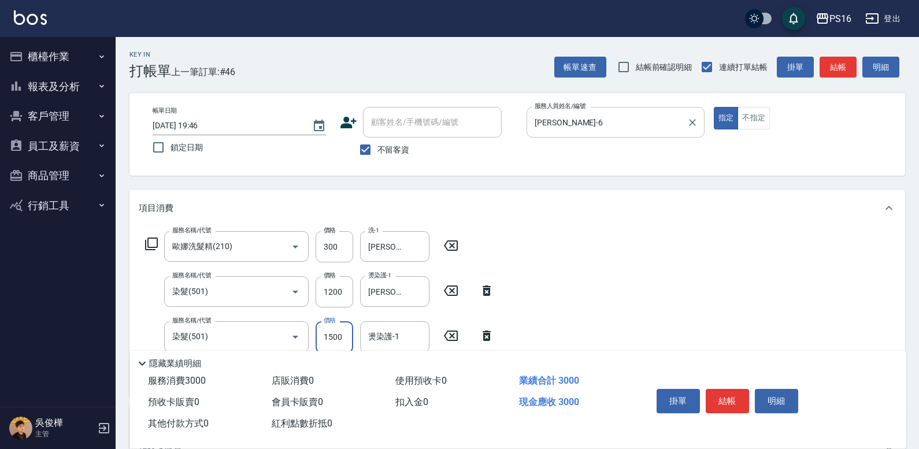
type input "1500"
type input "[PERSON_NAME]-28"
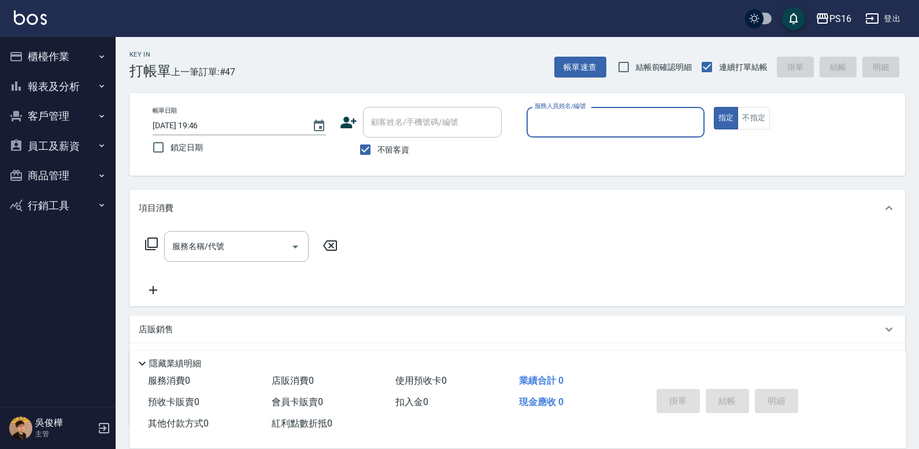
click at [81, 46] on button "櫃檯作業" at bounding box center [58, 57] width 106 height 30
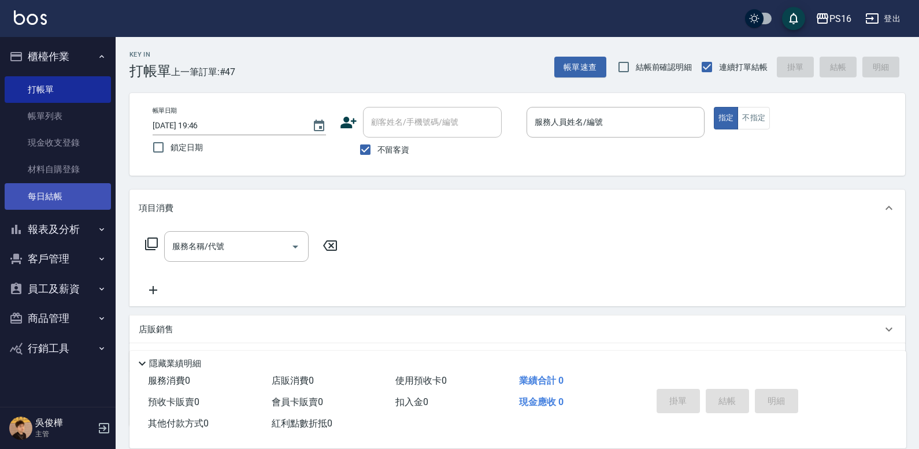
click at [78, 189] on link "每日結帳" at bounding box center [58, 196] width 106 height 27
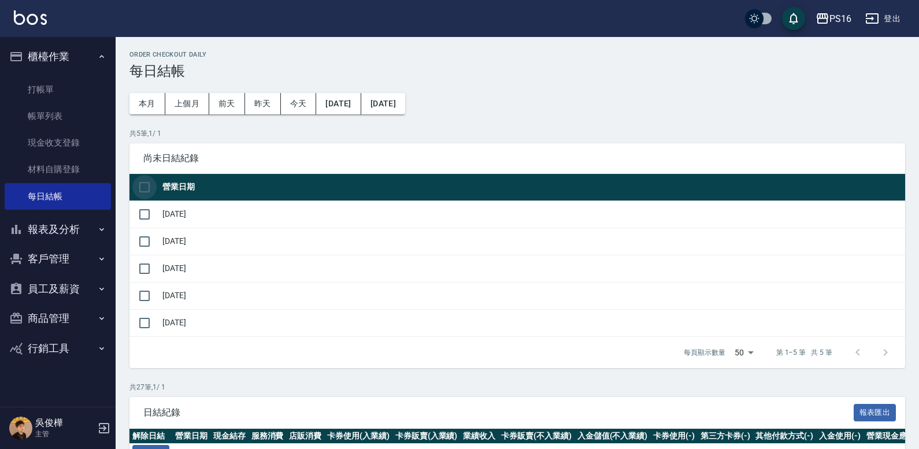
click at [137, 187] on input "checkbox" at bounding box center [144, 187] width 24 height 24
checkbox input "true"
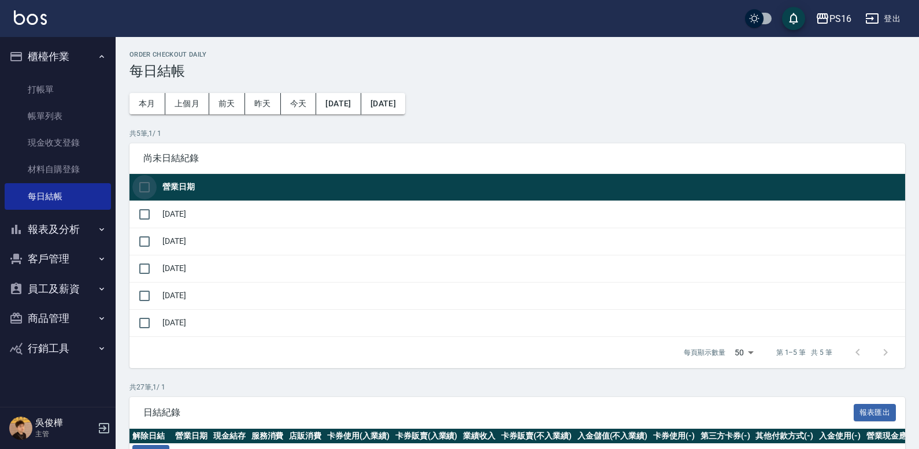
checkbox input "true"
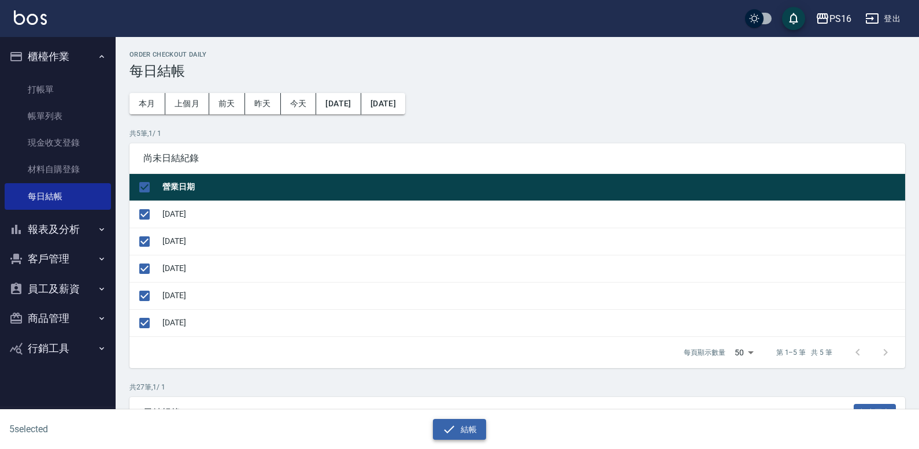
click at [470, 420] on button "結帳" at bounding box center [460, 429] width 54 height 21
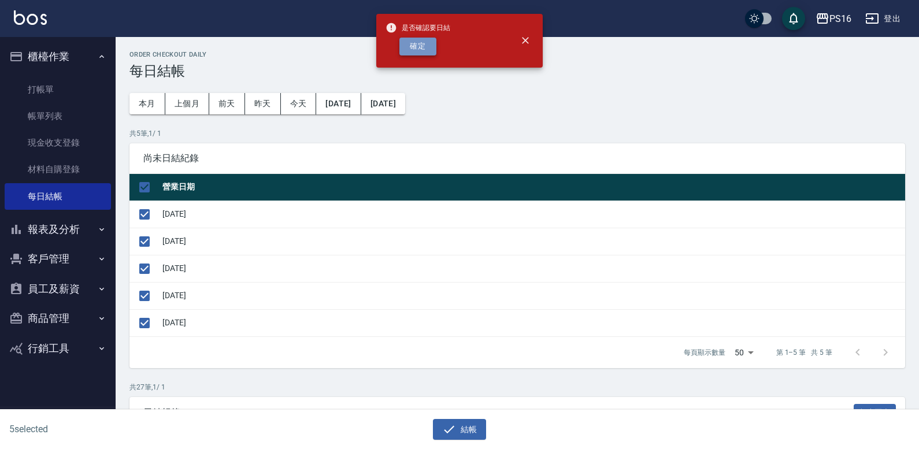
click at [402, 46] on button "確定" at bounding box center [418, 47] width 37 height 18
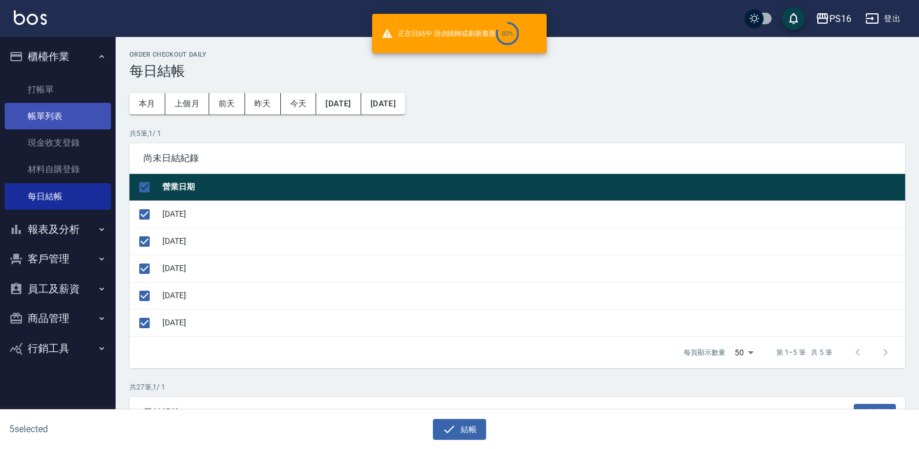
checkbox input "false"
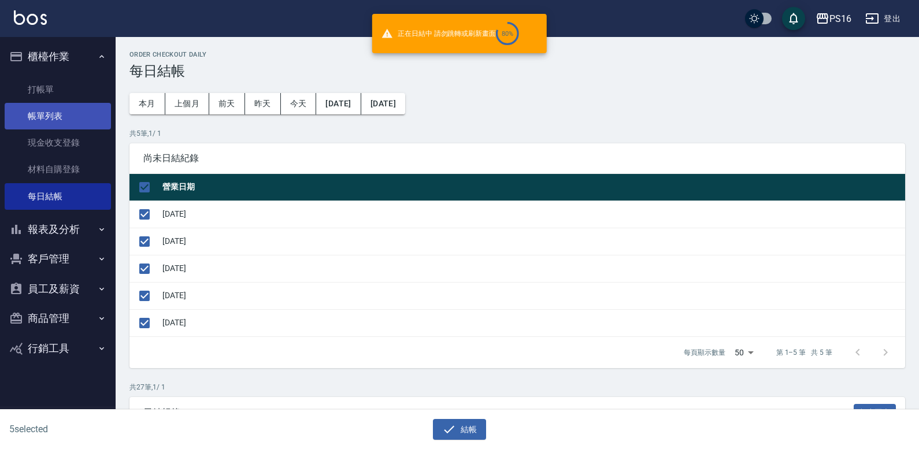
checkbox input "false"
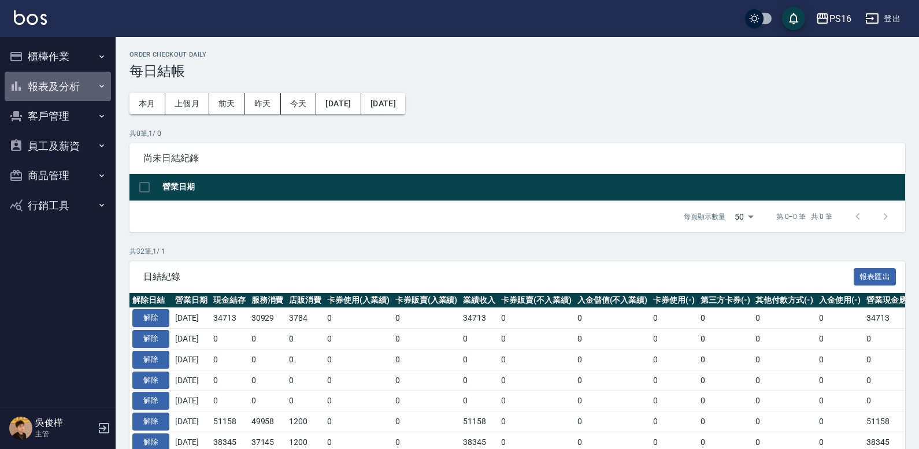
click at [58, 79] on button "報表及分析" at bounding box center [58, 87] width 106 height 30
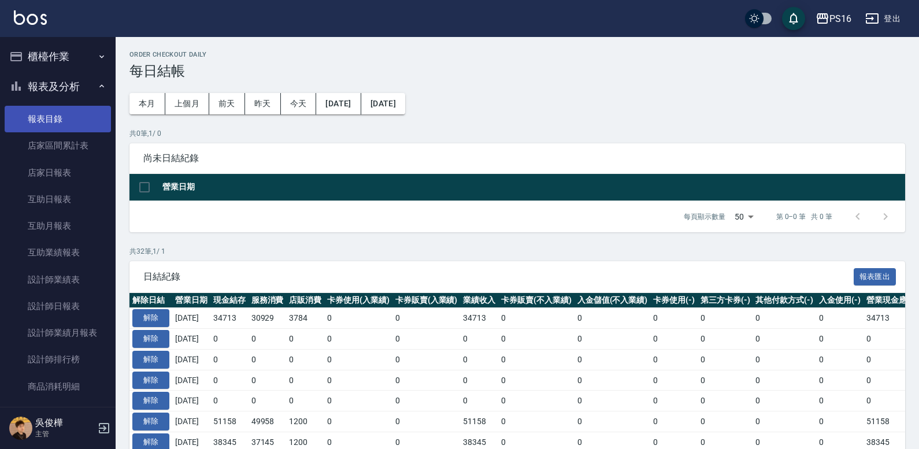
click at [67, 112] on link "報表目錄" at bounding box center [58, 119] width 106 height 27
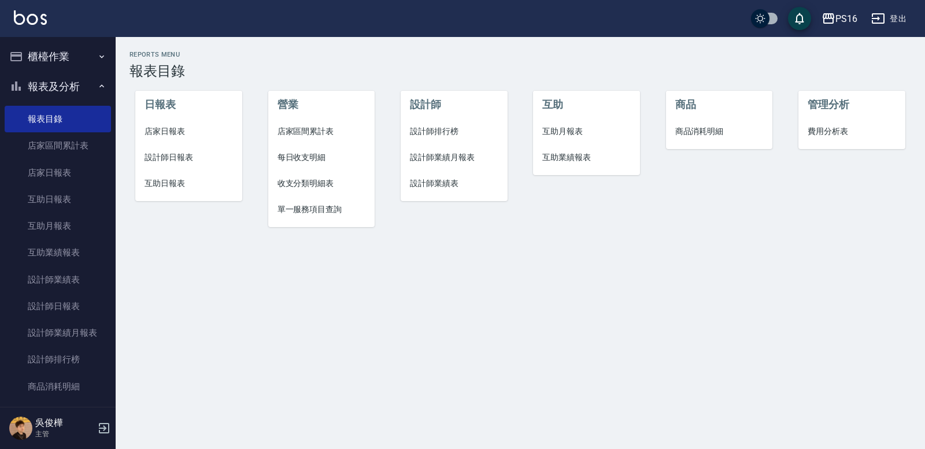
click at [177, 126] on span "店家日報表" at bounding box center [189, 131] width 88 height 12
click at [176, 150] on li "設計師日報表" at bounding box center [188, 158] width 107 height 26
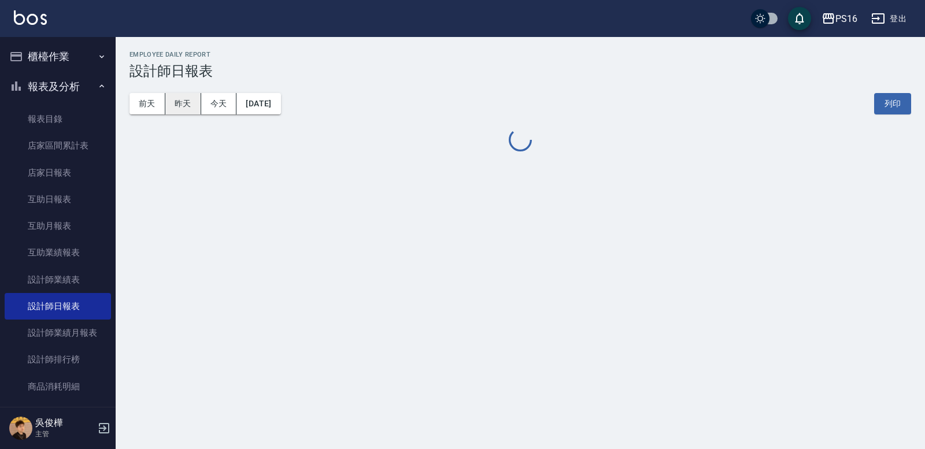
drag, startPoint x: 168, startPoint y: 93, endPoint x: 176, endPoint y: 93, distance: 8.1
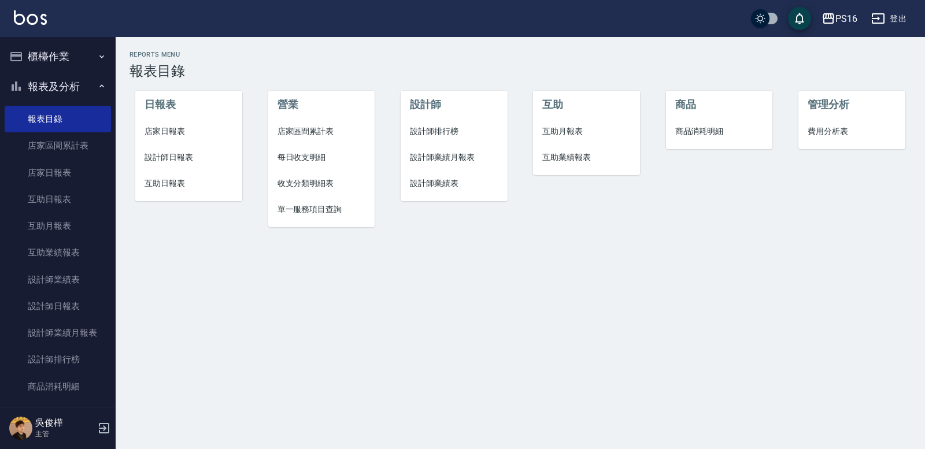
click at [177, 159] on span "設計師日報表" at bounding box center [189, 157] width 88 height 12
click at [180, 184] on span "互助日報表" at bounding box center [189, 184] width 88 height 12
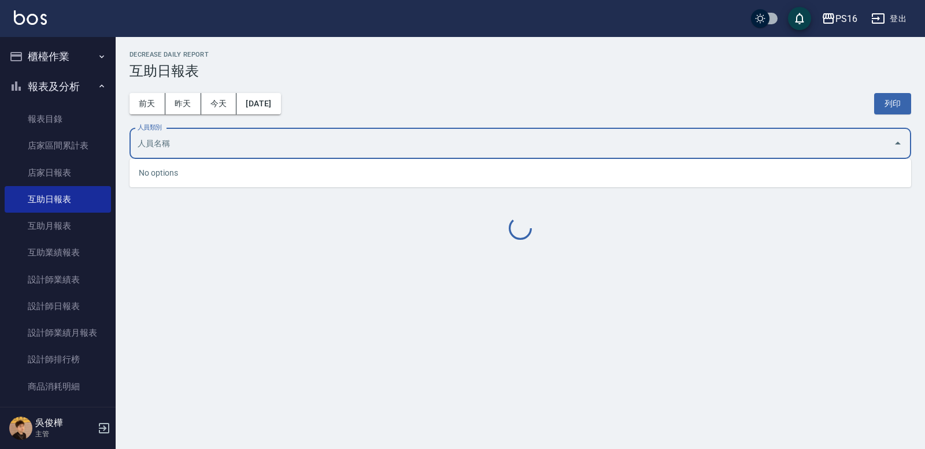
click at [267, 145] on input "人員類別" at bounding box center [512, 144] width 754 height 20
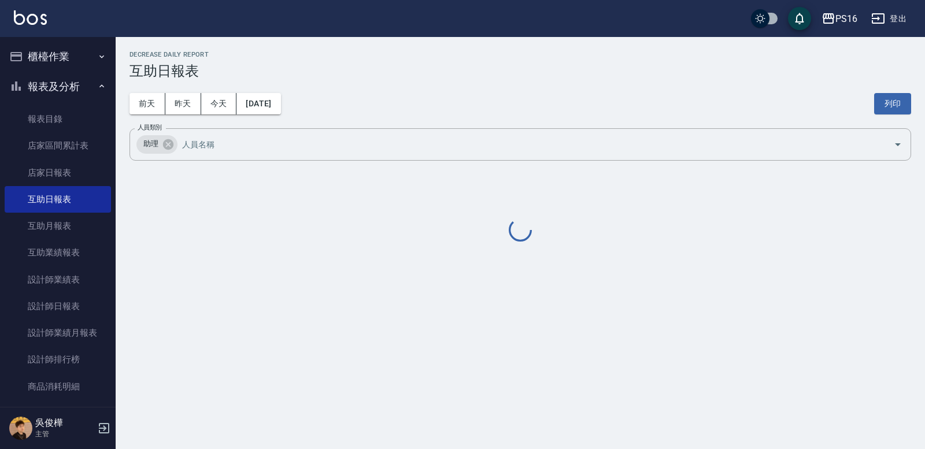
drag, startPoint x: 482, startPoint y: 88, endPoint x: 586, endPoint y: 94, distance: 104.3
click at [484, 88] on div "前天 昨天 今天 2025/09/19 列印" at bounding box center [521, 103] width 782 height 49
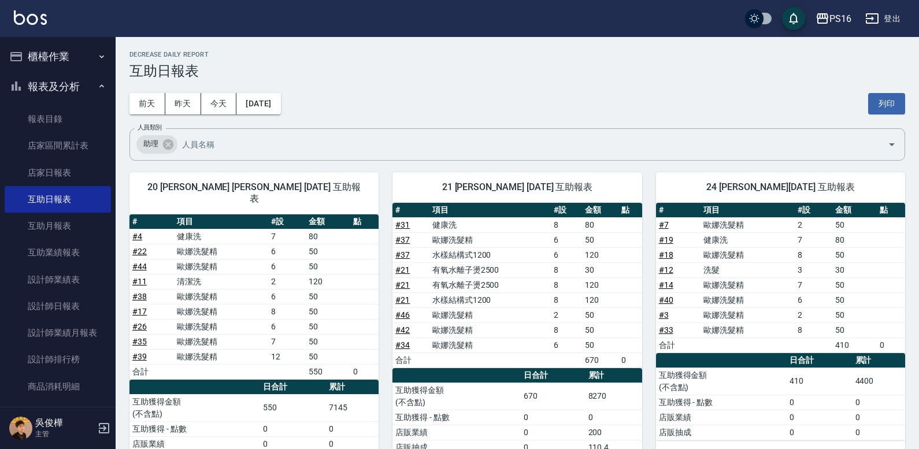
click at [881, 117] on div "前天 昨天 今天 2025/09/19 列印" at bounding box center [518, 103] width 776 height 49
click at [879, 105] on button "列印" at bounding box center [886, 103] width 37 height 21
click at [886, 103] on button "列印" at bounding box center [886, 103] width 37 height 21
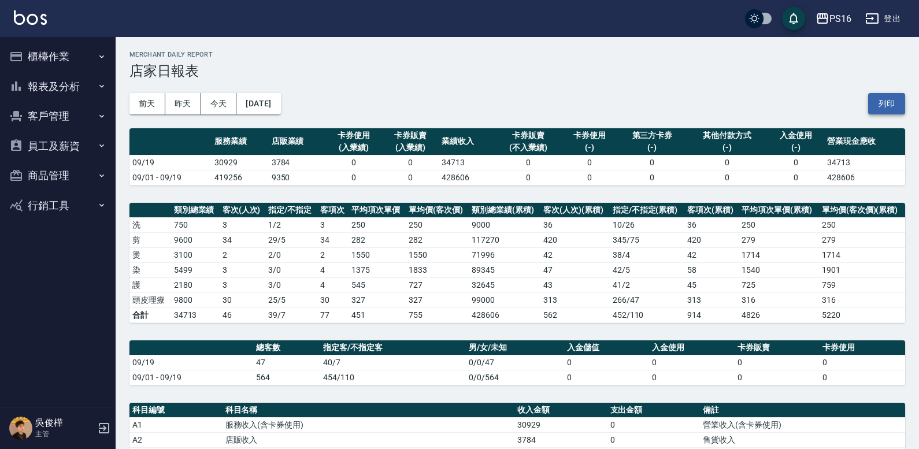
click at [869, 99] on button "列印" at bounding box center [886, 103] width 37 height 21
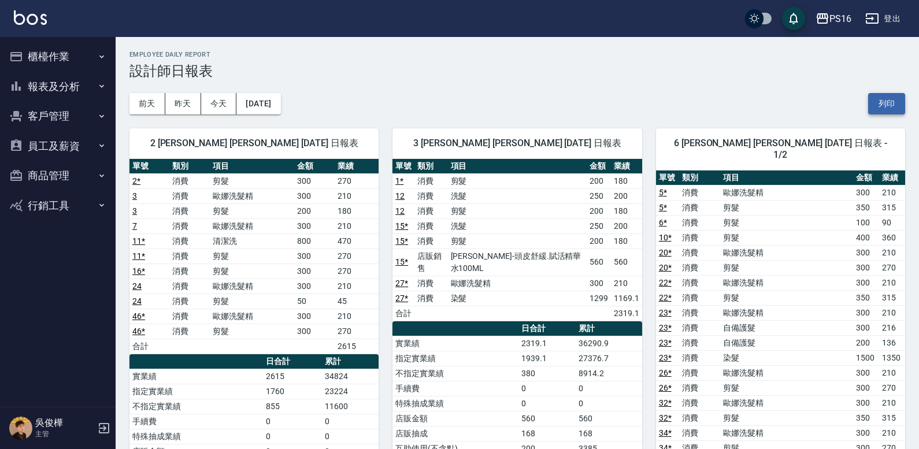
click at [896, 101] on button "列印" at bounding box center [886, 103] width 37 height 21
